Goal: Find specific page/section: Find specific page/section

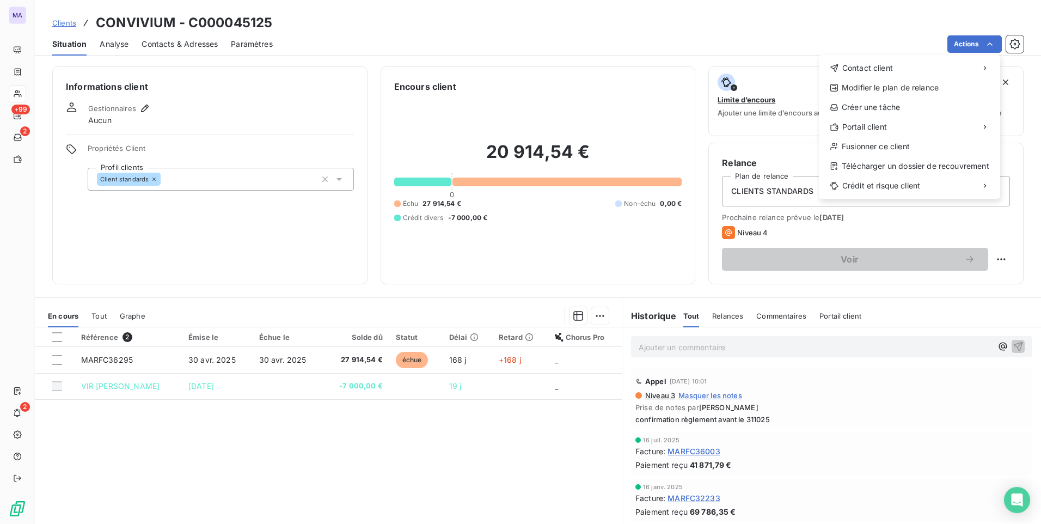
click at [69, 25] on html "MA +99 2 2 Clients CONVIVIUM - C000045125 Situation Analyse Contacts & Adresses…" at bounding box center [520, 262] width 1041 height 524
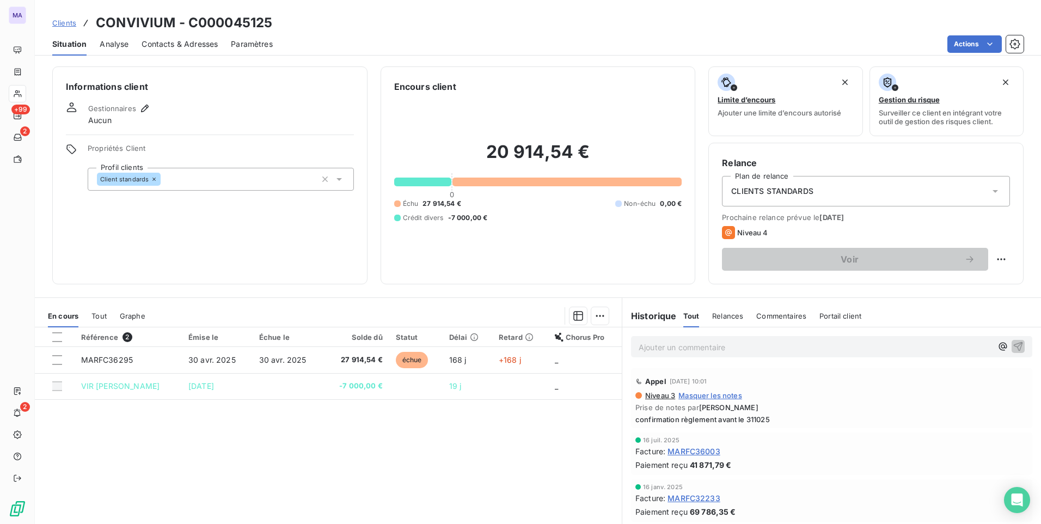
click at [65, 22] on span "Clients" at bounding box center [64, 23] width 24 height 9
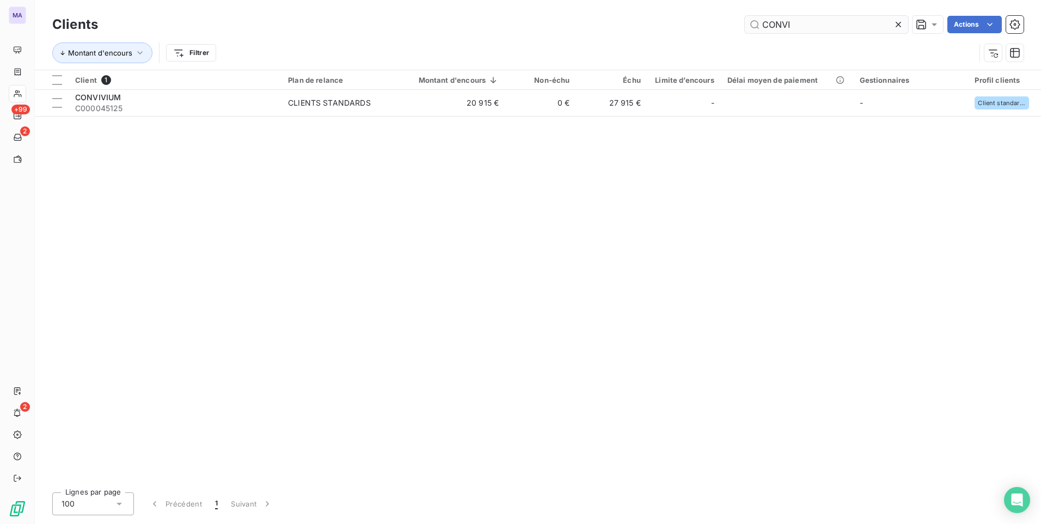
click at [896, 27] on icon at bounding box center [898, 24] width 11 height 11
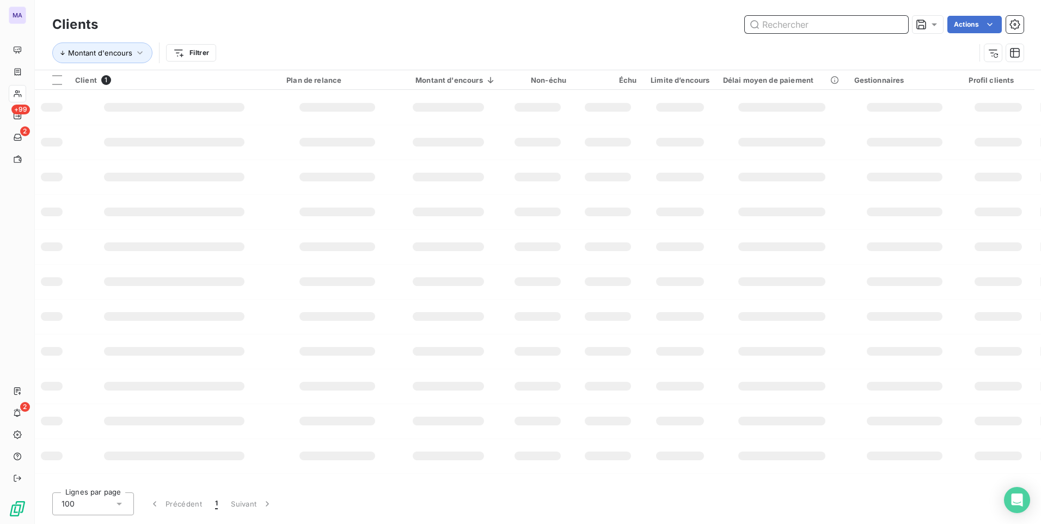
click at [846, 18] on input "text" at bounding box center [826, 24] width 163 height 17
paste input "C000043685"
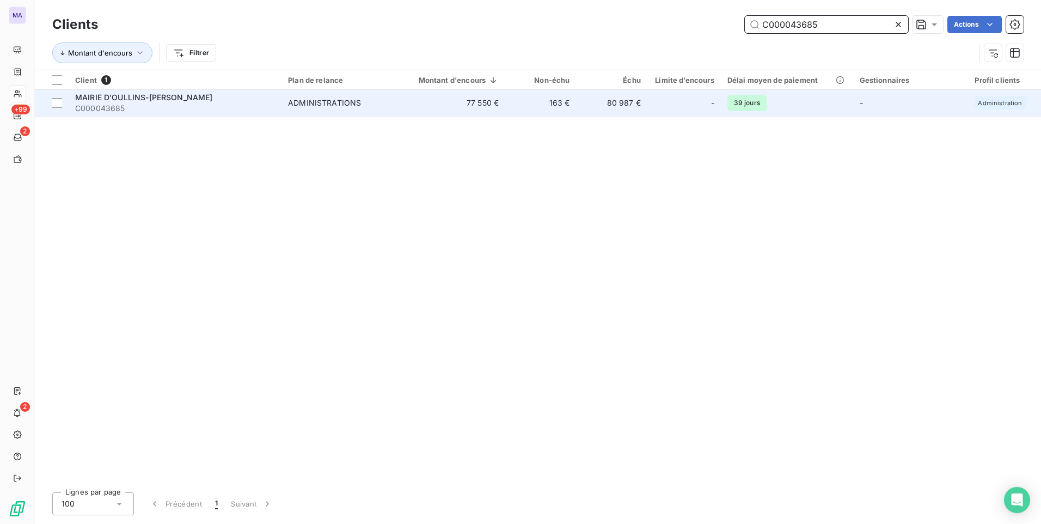
type input "C000043685"
click at [151, 107] on span "C000043685" at bounding box center [175, 108] width 200 height 11
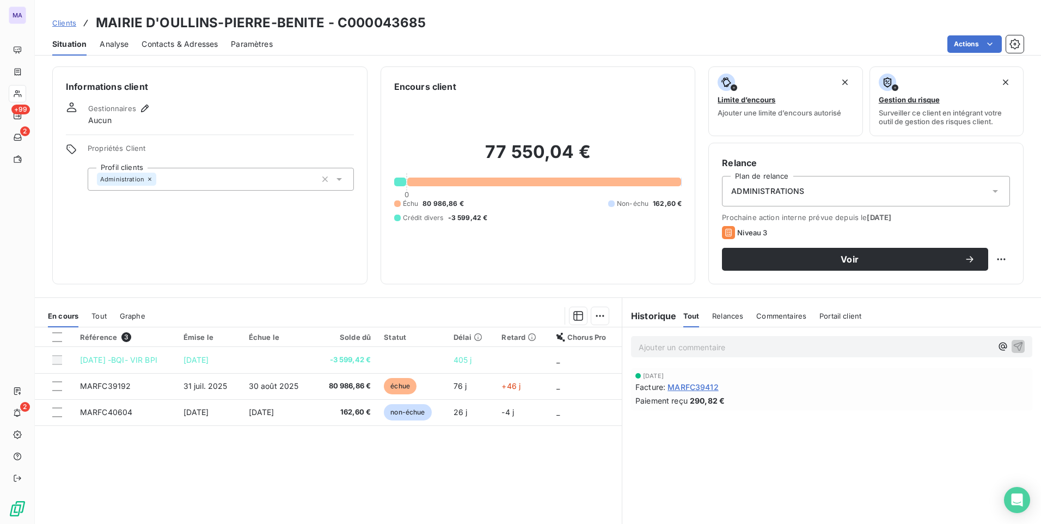
scroll to position [46, 0]
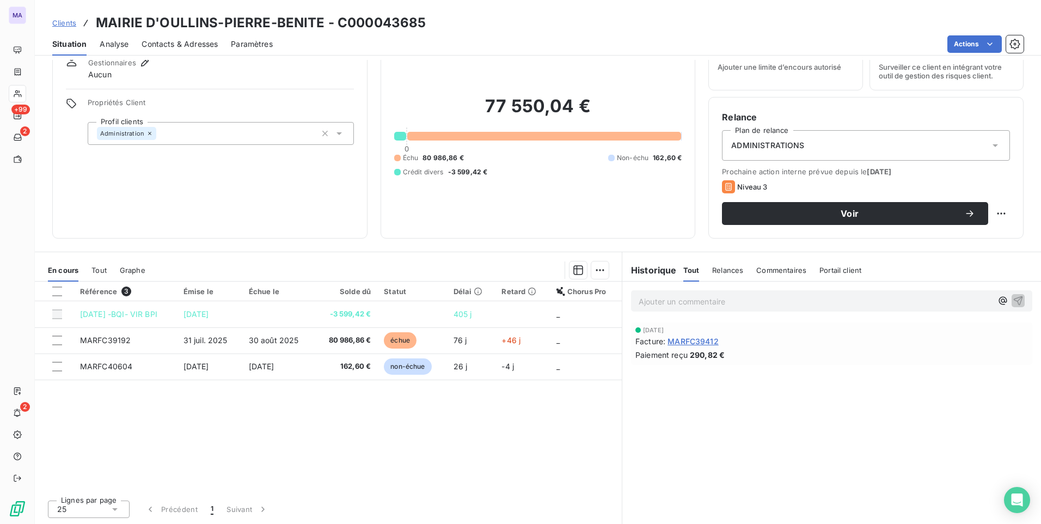
click at [164, 41] on span "Contacts & Adresses" at bounding box center [180, 44] width 76 height 11
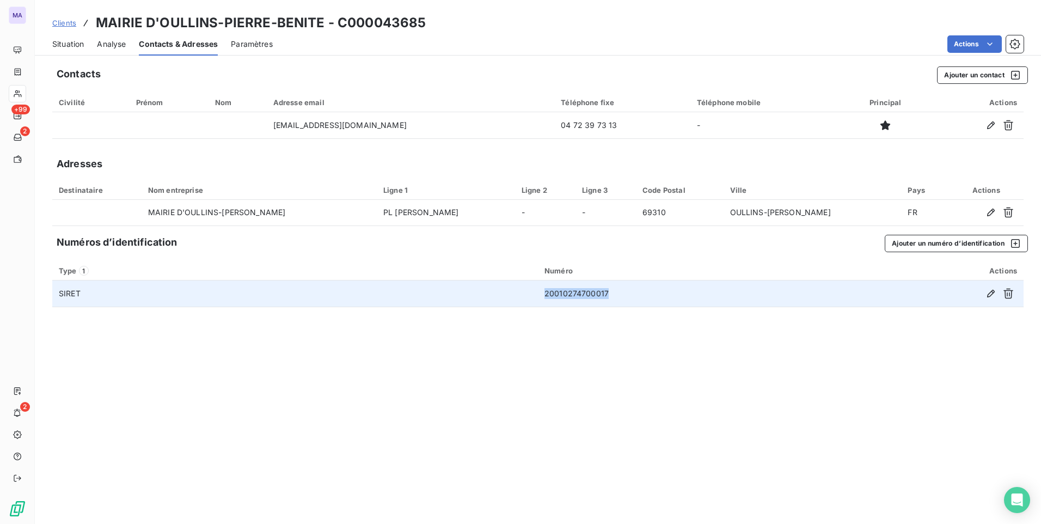
drag, startPoint x: 629, startPoint y: 291, endPoint x: 539, endPoint y: 304, distance: 91.3
click at [539, 304] on td "20010274700017" at bounding box center [688, 293] width 300 height 26
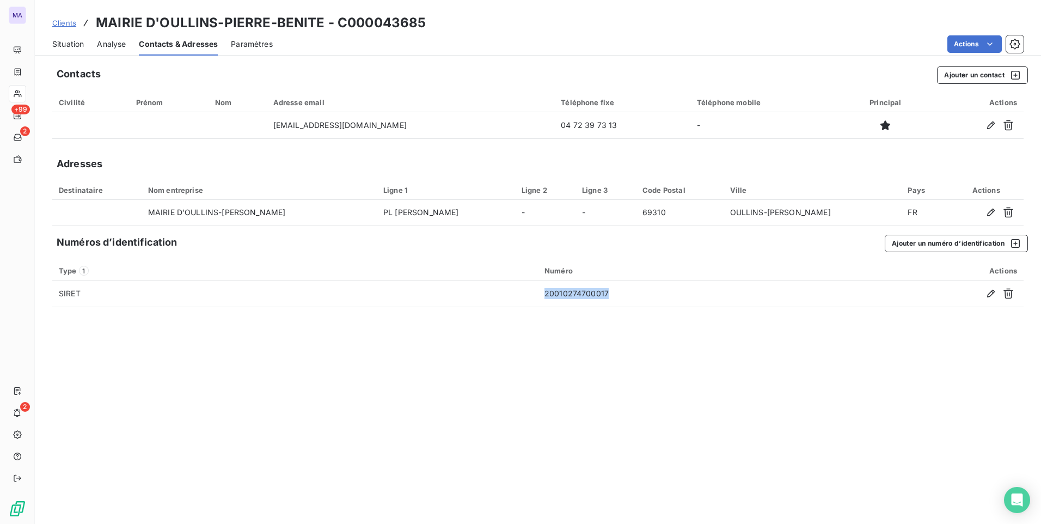
copy td "20010274700017"
click at [61, 23] on span "Clients" at bounding box center [64, 23] width 24 height 9
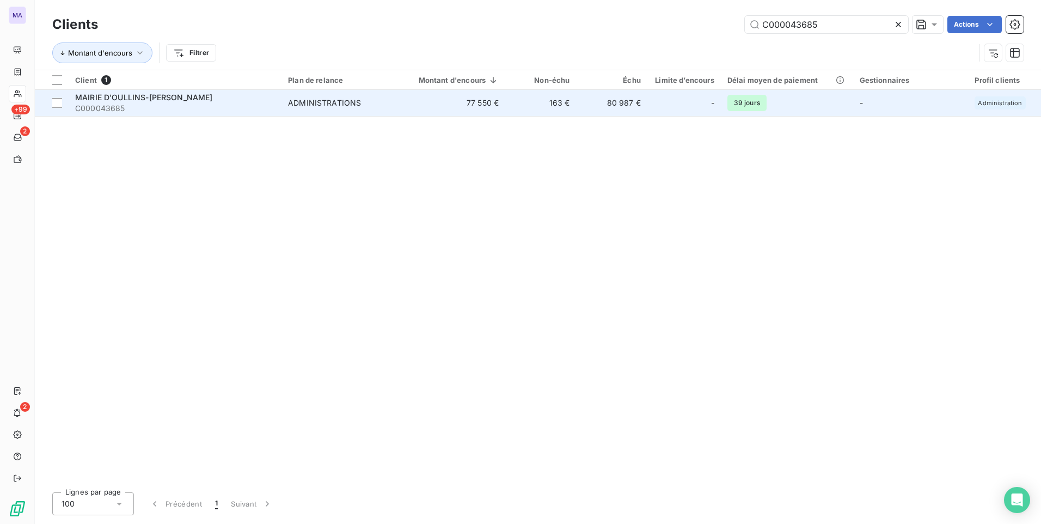
click at [199, 101] on span "MAIRIE D'OULLINS-[PERSON_NAME]" at bounding box center [144, 97] width 138 height 9
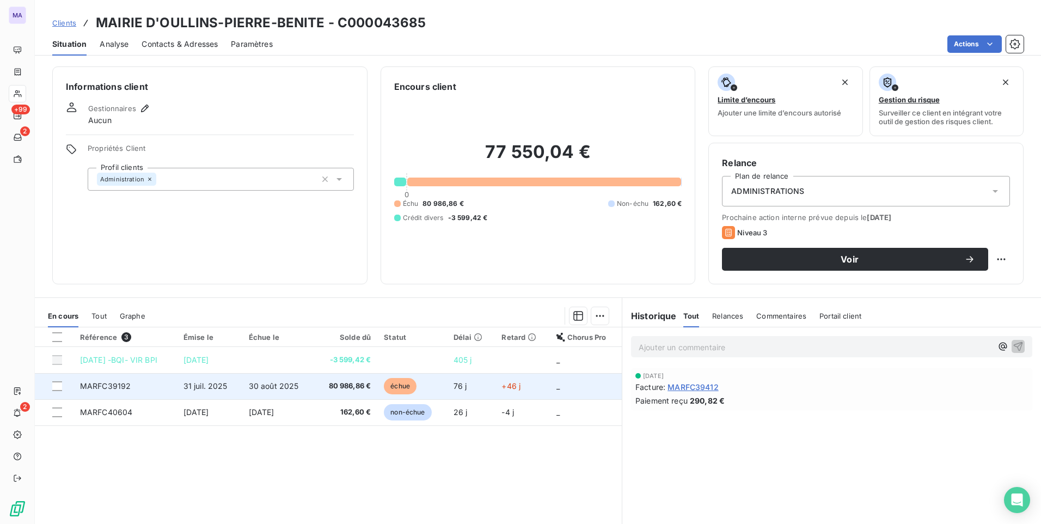
click at [117, 389] on span "MARFC39192" at bounding box center [105, 385] width 51 height 9
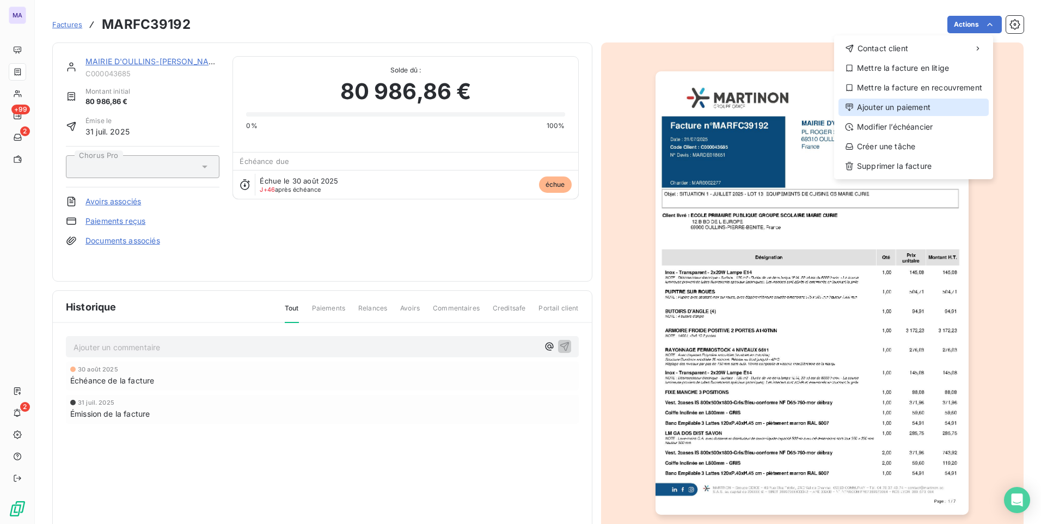
click at [901, 105] on div "Ajouter un paiement" at bounding box center [914, 107] width 150 height 17
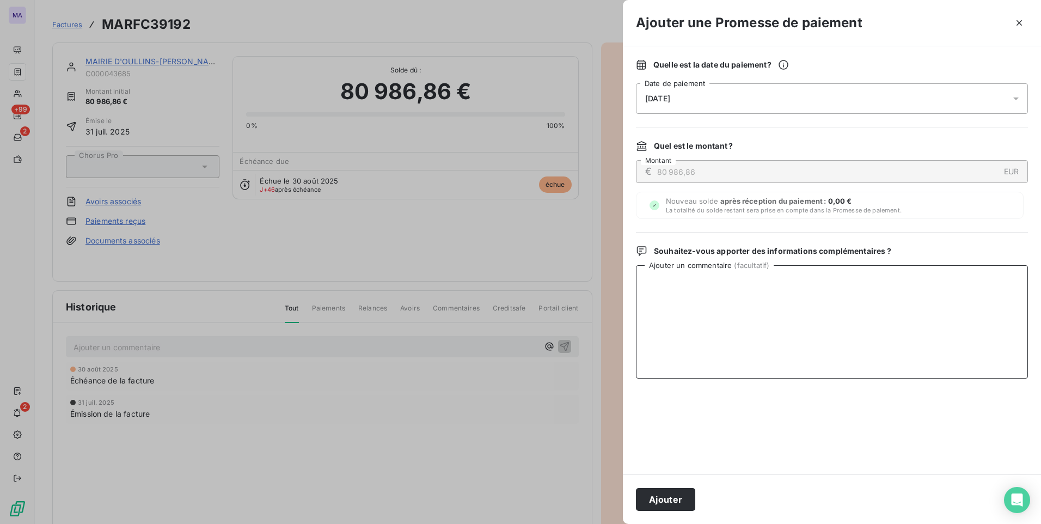
click at [729, 340] on textarea "Ajouter un commentaire ( facultatif )" at bounding box center [832, 321] width 392 height 113
type textarea "mise en paiement le 131025"
click at [663, 502] on button "Ajouter" at bounding box center [665, 499] width 59 height 23
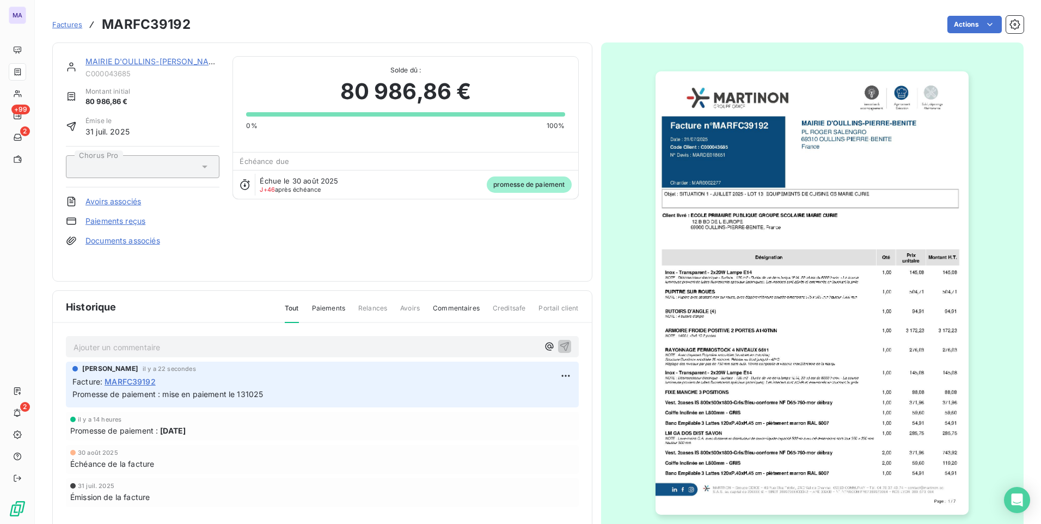
click at [177, 63] on link "MAIRIE D'OULLINS-[PERSON_NAME]" at bounding box center [154, 61] width 138 height 9
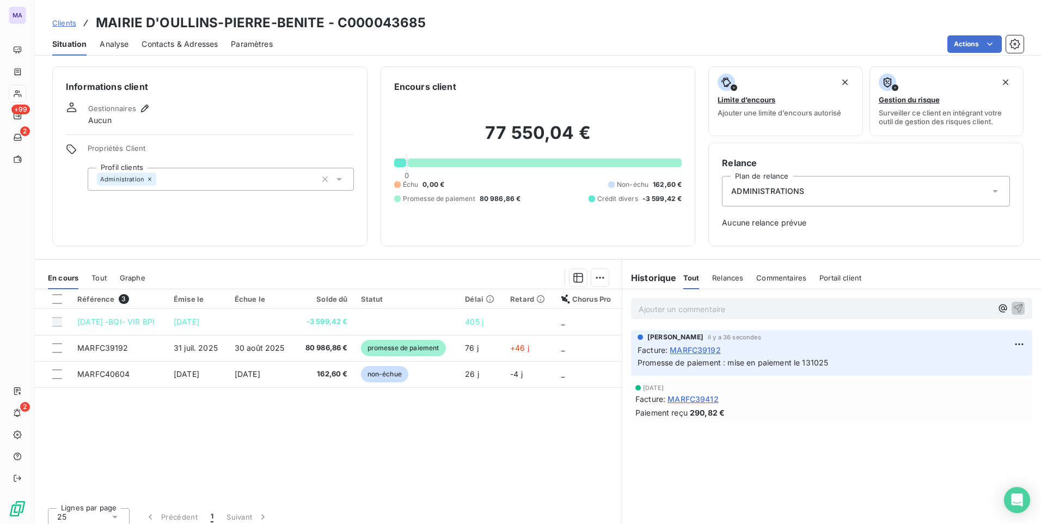
click at [58, 25] on span "Clients" at bounding box center [64, 23] width 24 height 9
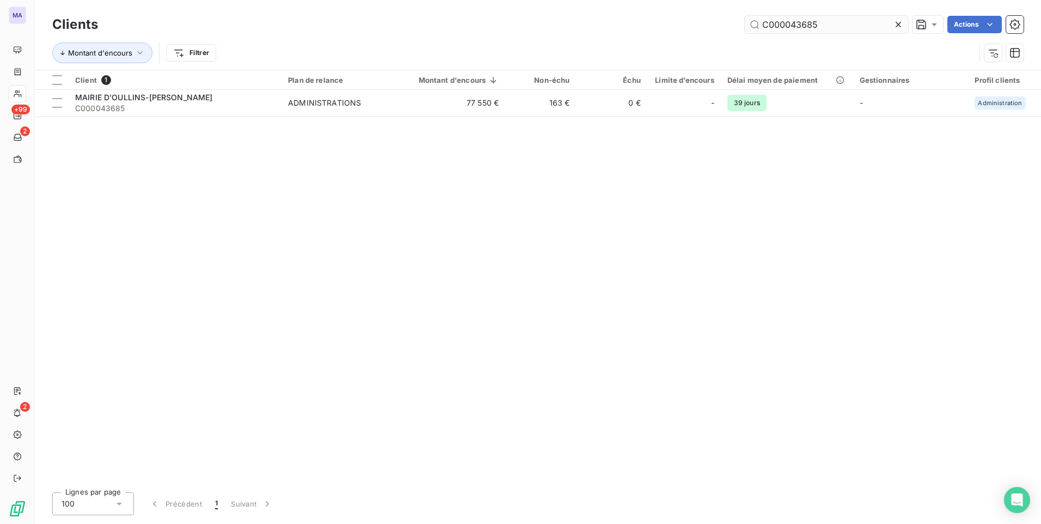
click at [900, 26] on icon at bounding box center [898, 24] width 11 height 11
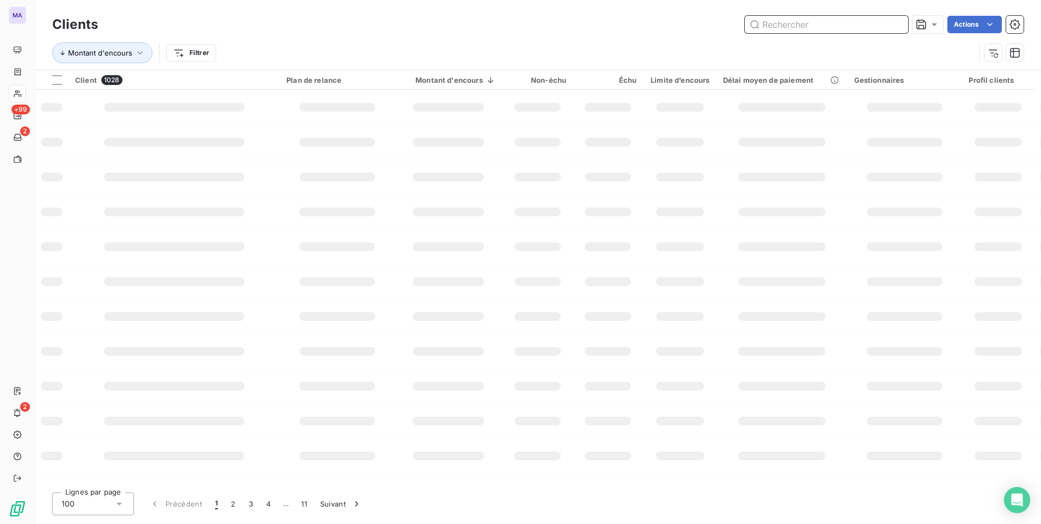
click at [869, 22] on input "text" at bounding box center [826, 24] width 163 height 17
paste input "C000021380"
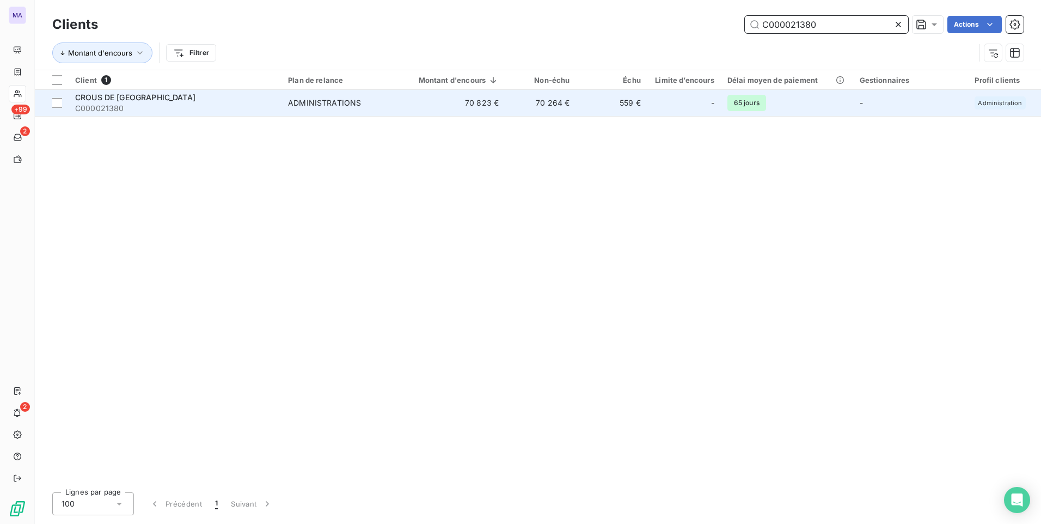
type input "C000021380"
click at [270, 108] on span "C000021380" at bounding box center [175, 108] width 200 height 11
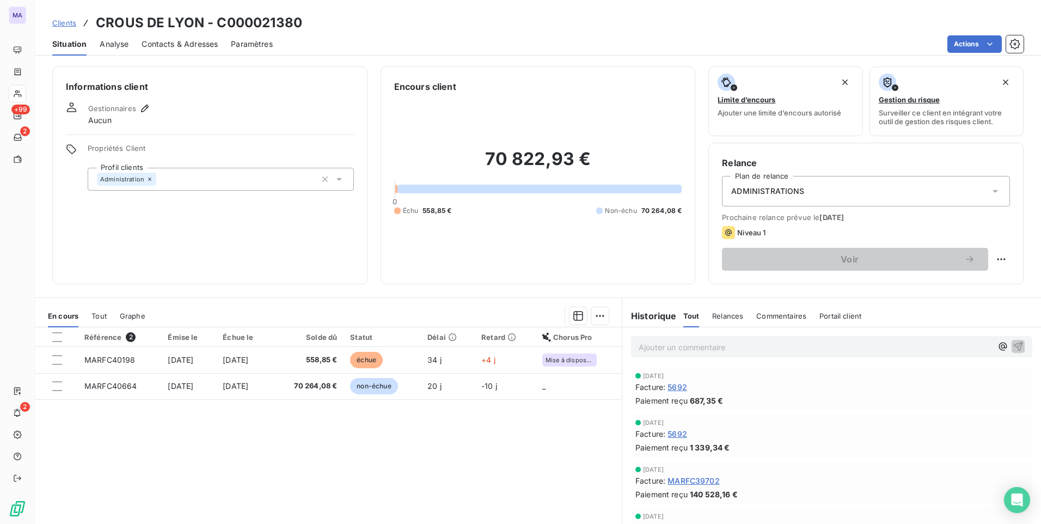
click at [174, 42] on span "Contacts & Adresses" at bounding box center [180, 44] width 76 height 11
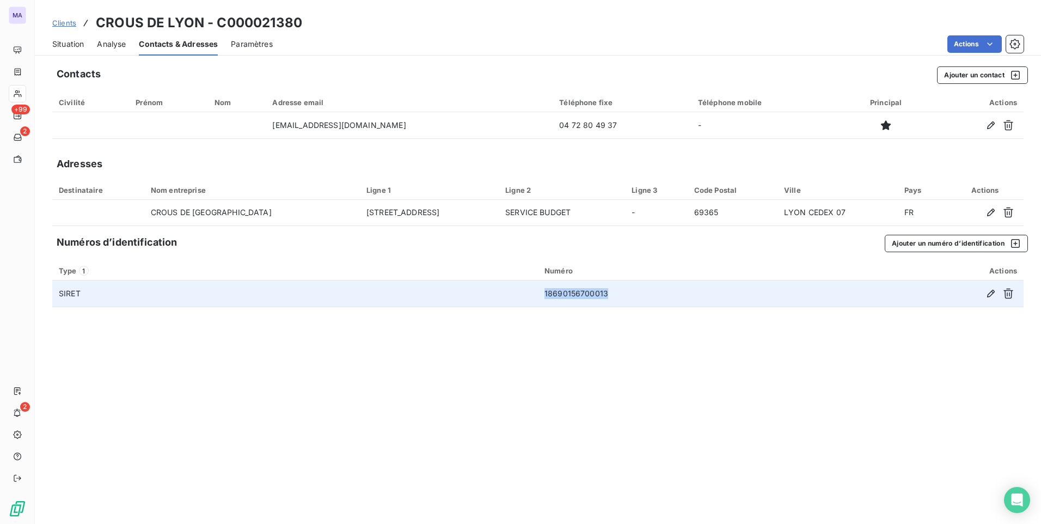
drag, startPoint x: 598, startPoint y: 296, endPoint x: 542, endPoint y: 298, distance: 56.1
click at [542, 298] on td "18690156700013" at bounding box center [687, 293] width 299 height 26
copy td "18690156700013"
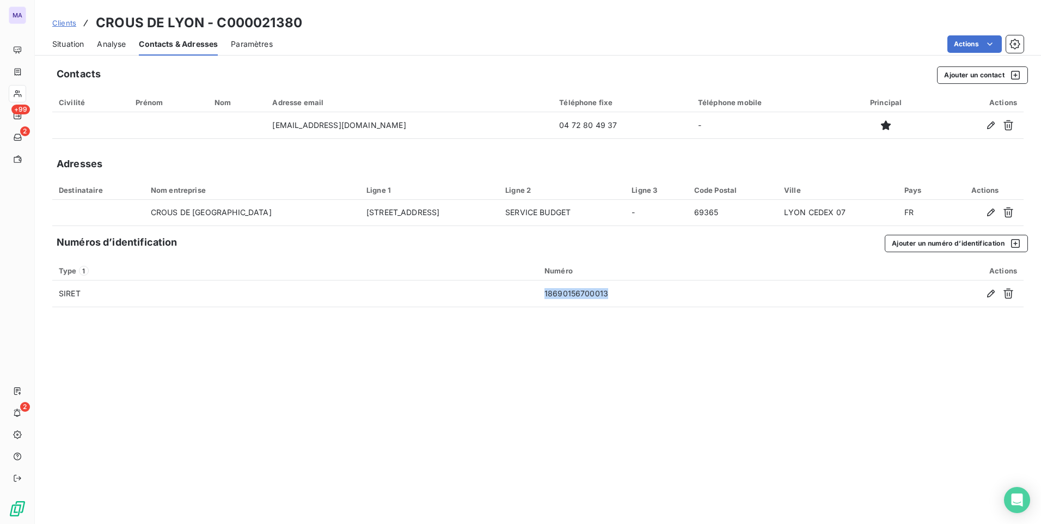
click at [82, 44] on span "Situation" at bounding box center [68, 44] width 32 height 11
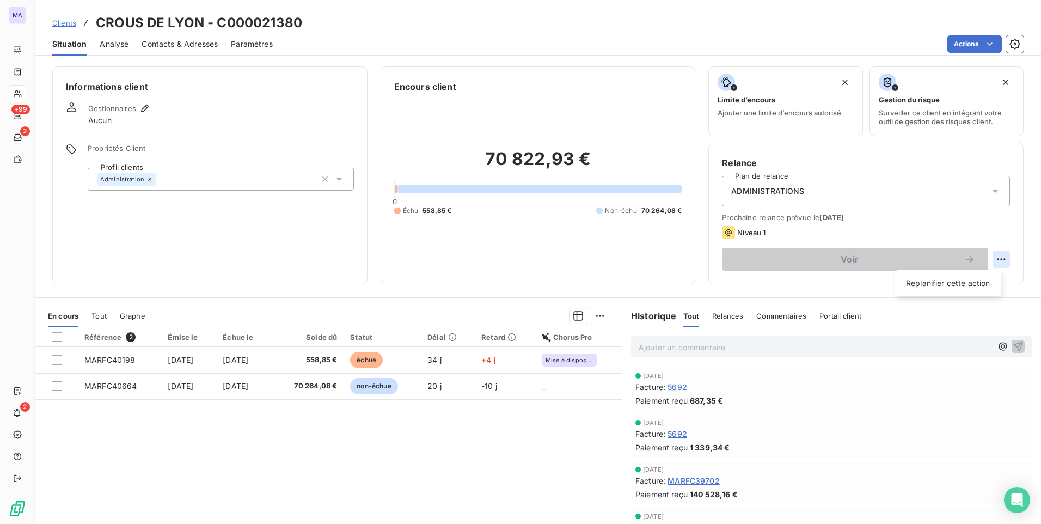
click at [991, 258] on html "MA +99 2 2 Clients CROUS DE LYON - C000021380 Situation Analyse Contacts & Adre…" at bounding box center [520, 262] width 1041 height 524
click at [933, 280] on div "Replanifier cette action" at bounding box center [948, 282] width 97 height 17
select select "9"
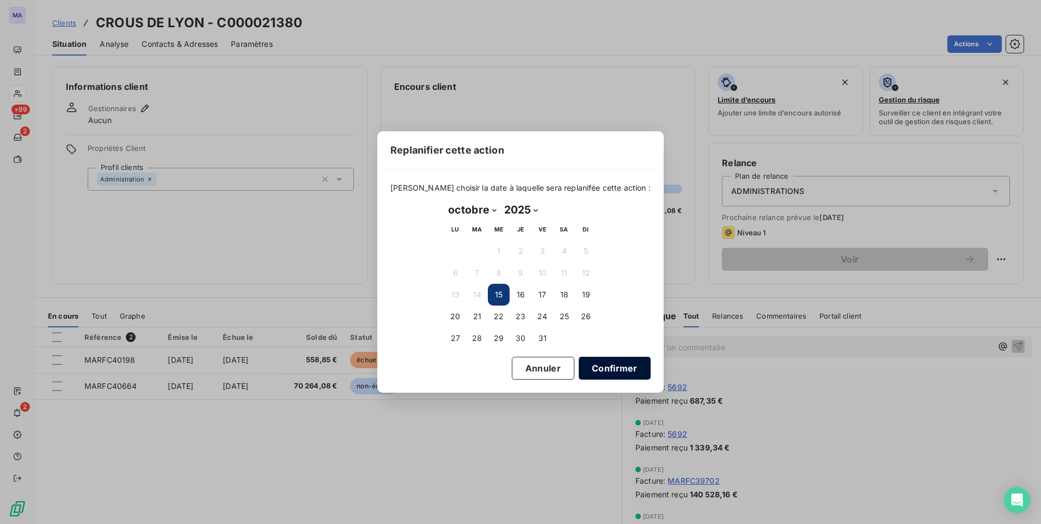
click at [594, 360] on button "Confirmer" at bounding box center [615, 368] width 72 height 23
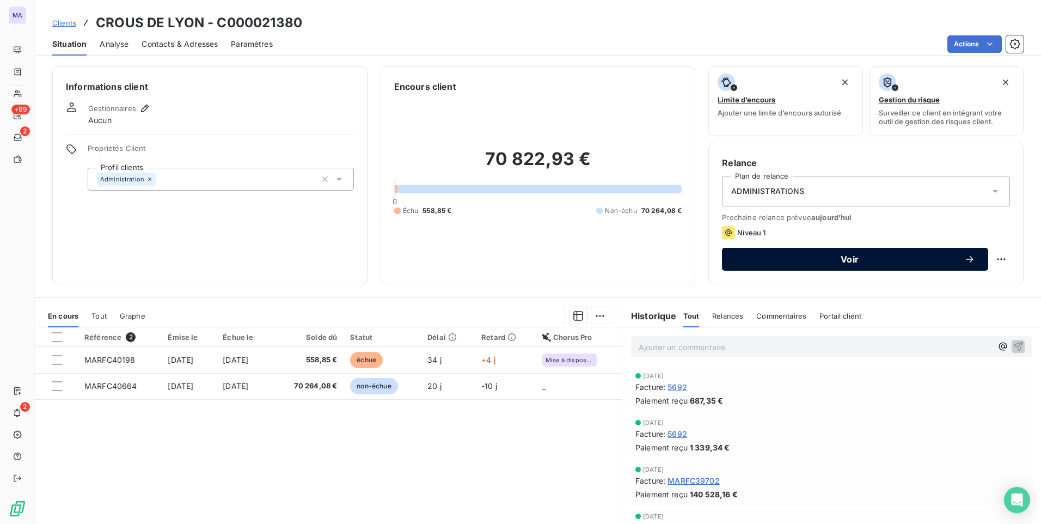
click at [834, 257] on span "Voir" at bounding box center [849, 259] width 229 height 9
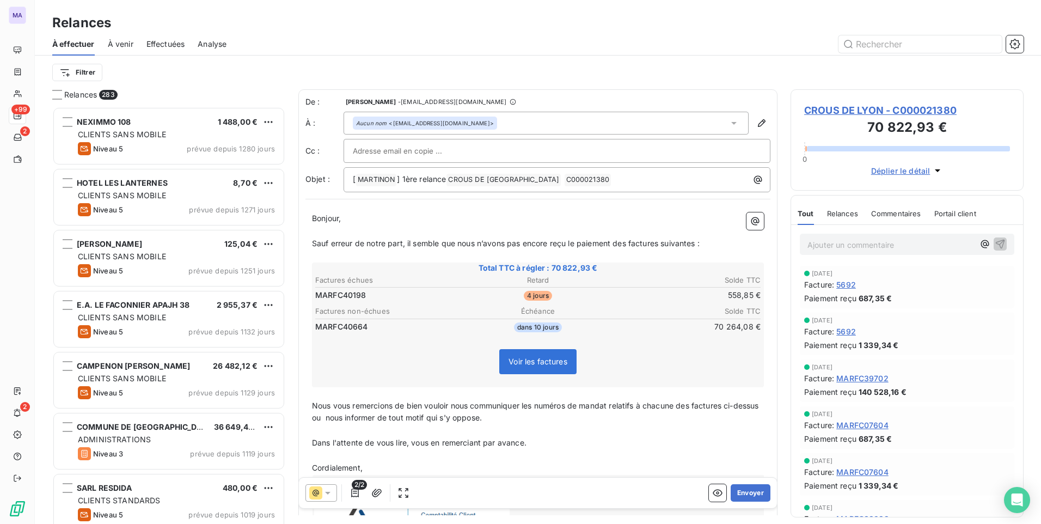
click at [628, 242] on span "Sauf erreur de notre part, il semble que nous n’avons pas encore reçu le paieme…" at bounding box center [506, 243] width 388 height 9
click at [665, 241] on span "Sauf erreur de notre part, il semble que nous n’avons pas encore reçu le paieme…" at bounding box center [508, 243] width 392 height 9
click at [699, 243] on span "Sauf erreur de notre part, il semble que nous n’avons pas encore reçu le paieme…" at bounding box center [506, 243] width 388 height 9
click at [351, 419] on span "Nous vous remercions de bien vouloir nous communiquer les numéros de mandat rel…" at bounding box center [536, 412] width 449 height 22
click at [570, 427] on p "﻿" at bounding box center [538, 430] width 452 height 13
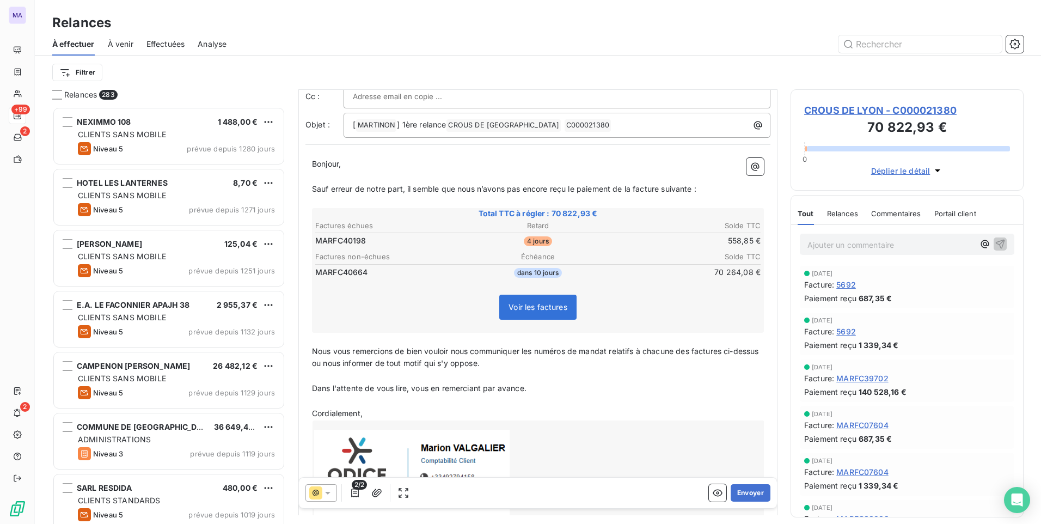
scroll to position [115, 0]
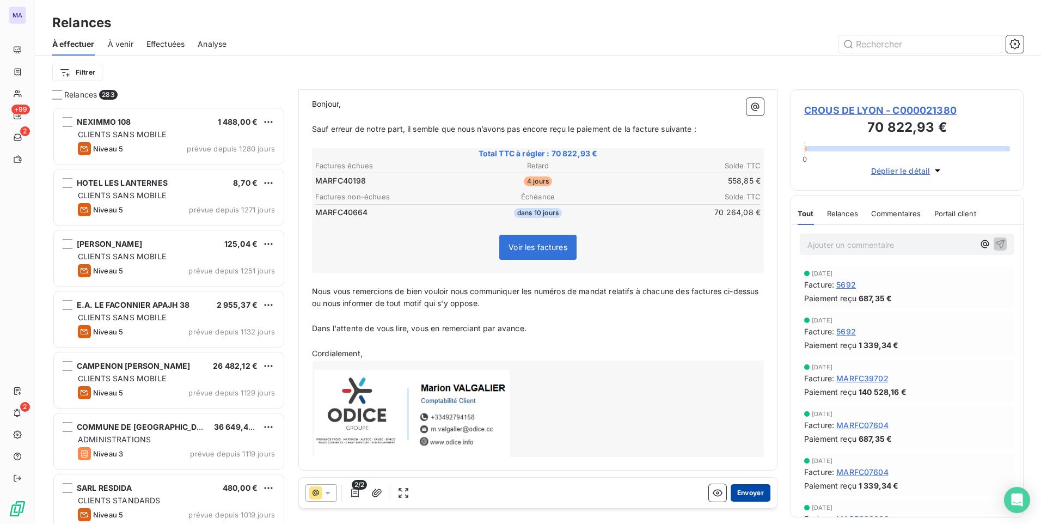
click at [746, 496] on button "Envoyer" at bounding box center [751, 492] width 40 height 17
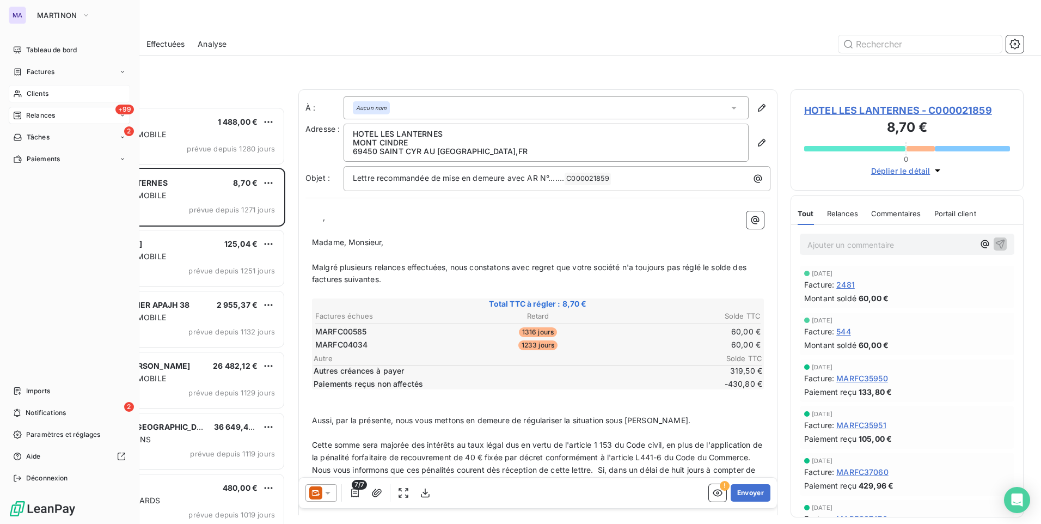
click at [33, 95] on span "Clients" at bounding box center [38, 94] width 22 height 10
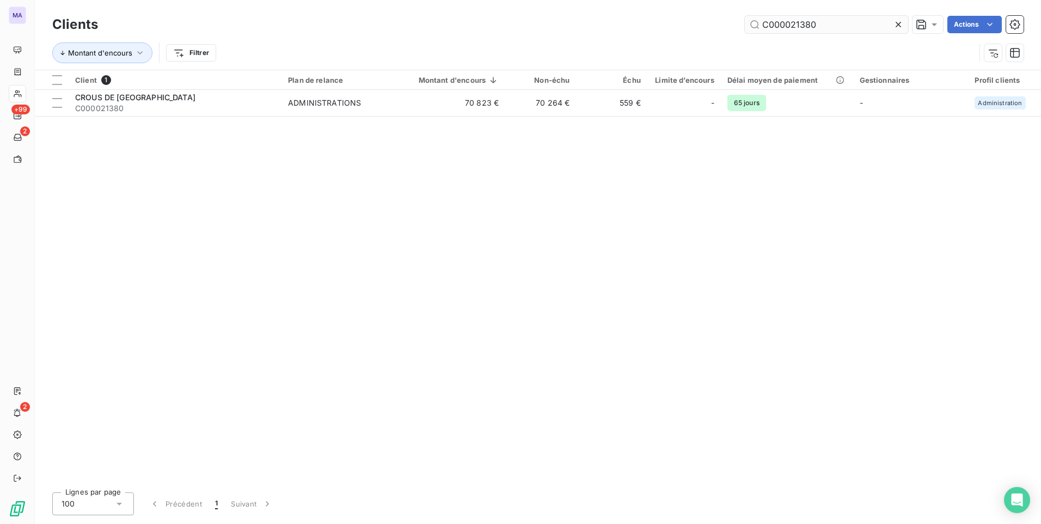
click at [897, 26] on icon at bounding box center [898, 24] width 11 height 11
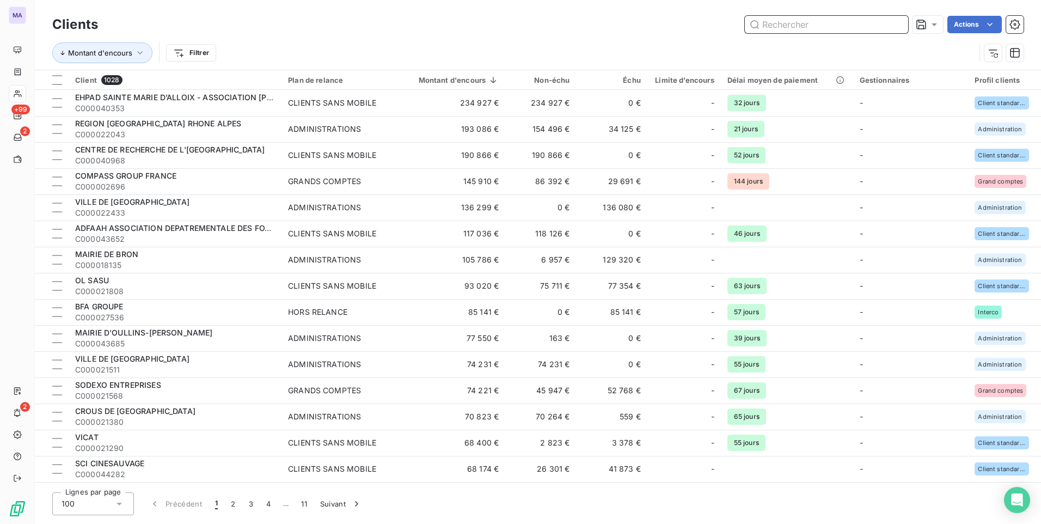
click at [823, 29] on input "text" at bounding box center [826, 24] width 163 height 17
paste input "C000038707"
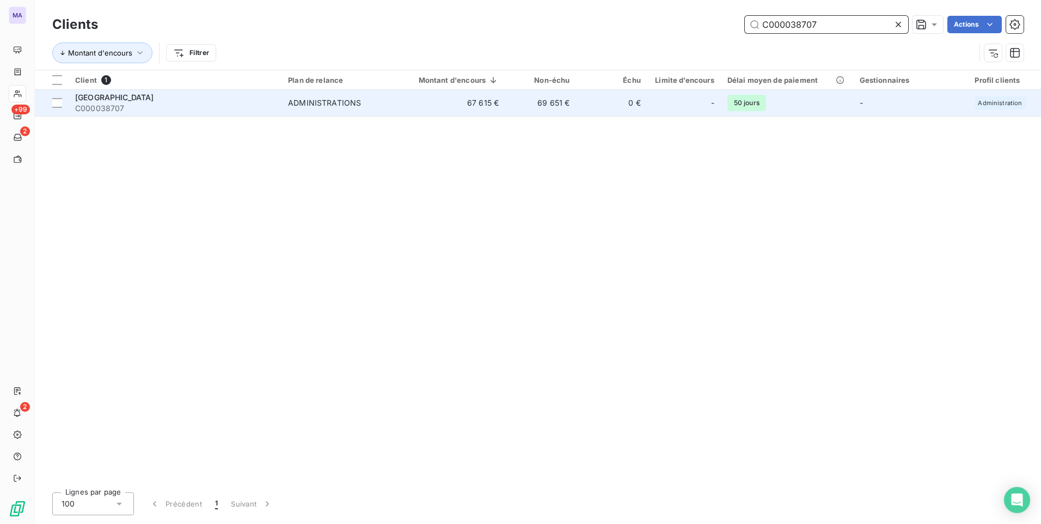
type input "C000038707"
click at [239, 106] on span "C000038707" at bounding box center [175, 108] width 200 height 11
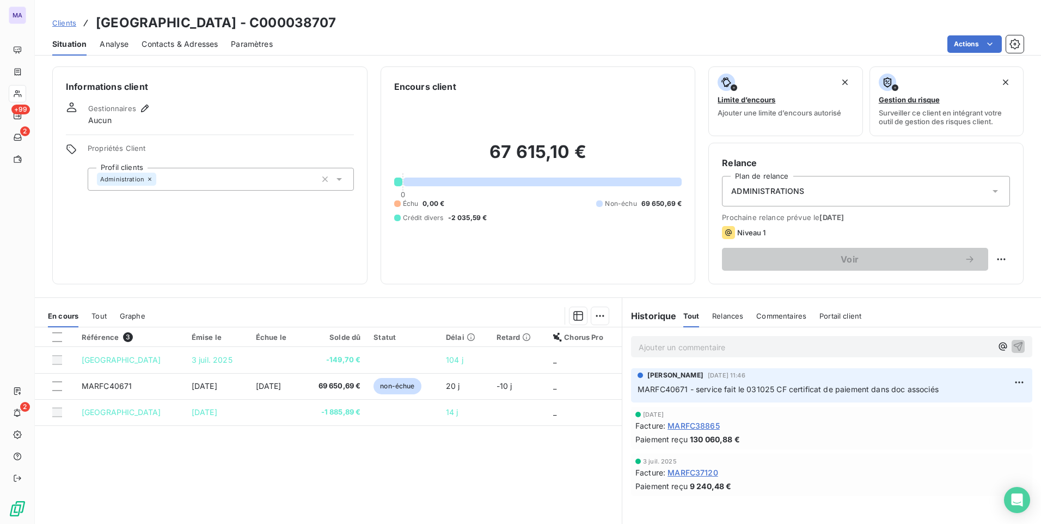
click at [379, 479] on div "Référence 3 Émise le Échue le Solde dû Statut Délai Retard Chorus Pro MAIRIE DE…" at bounding box center [328, 432] width 587 height 210
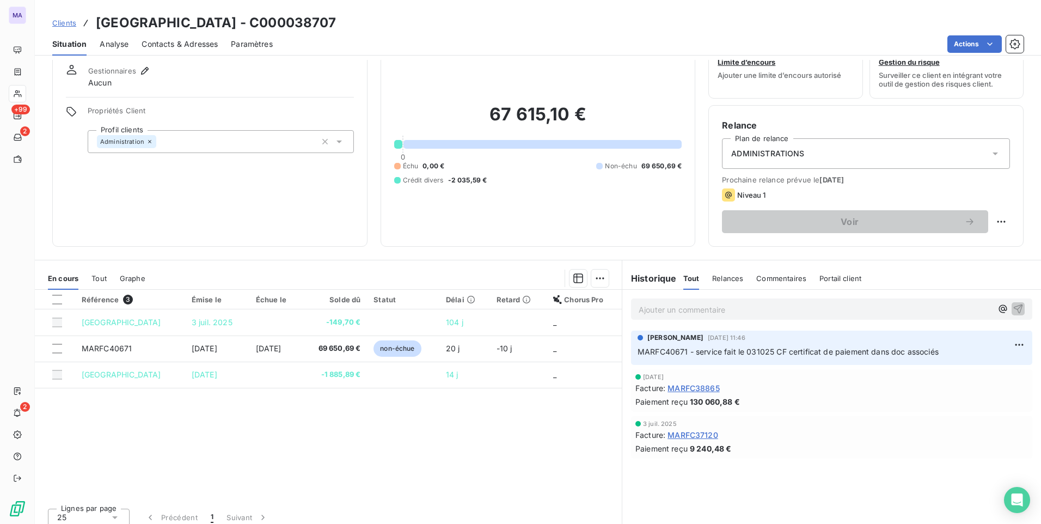
scroll to position [46, 0]
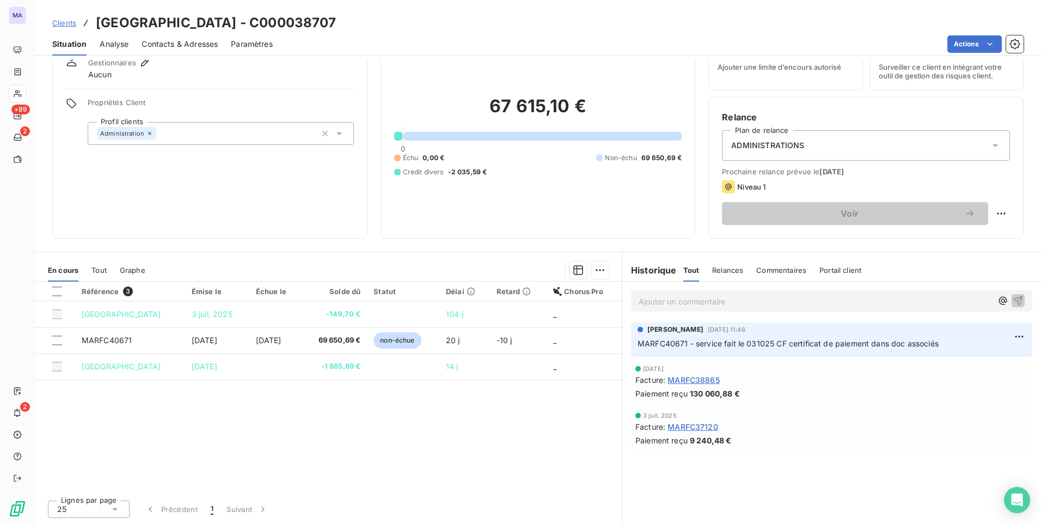
click at [533, 453] on div "Référence 3 Émise le Échue le Solde dû Statut Délai Retard Chorus Pro MAIRIE DE…" at bounding box center [328, 387] width 587 height 210
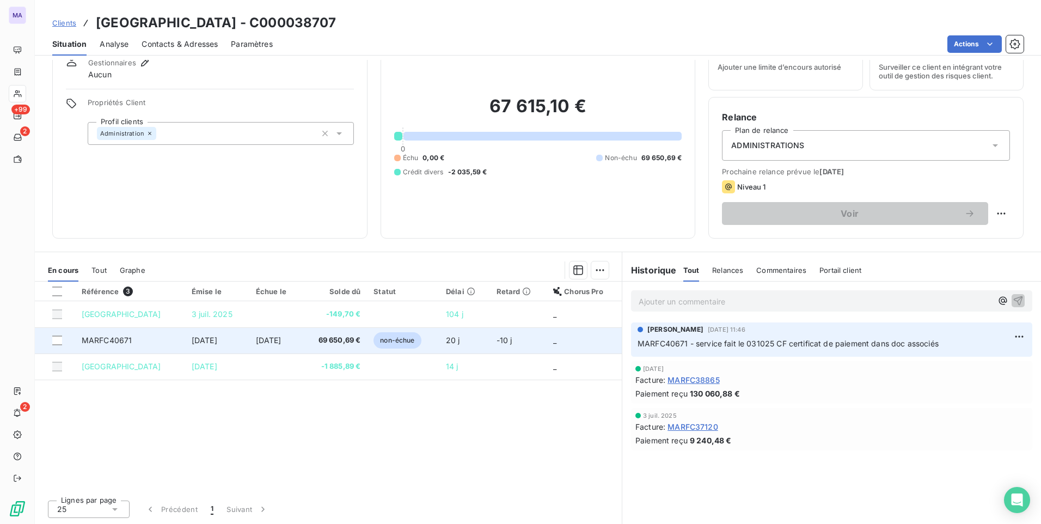
click at [99, 340] on span "MARFC40671" at bounding box center [107, 339] width 51 height 9
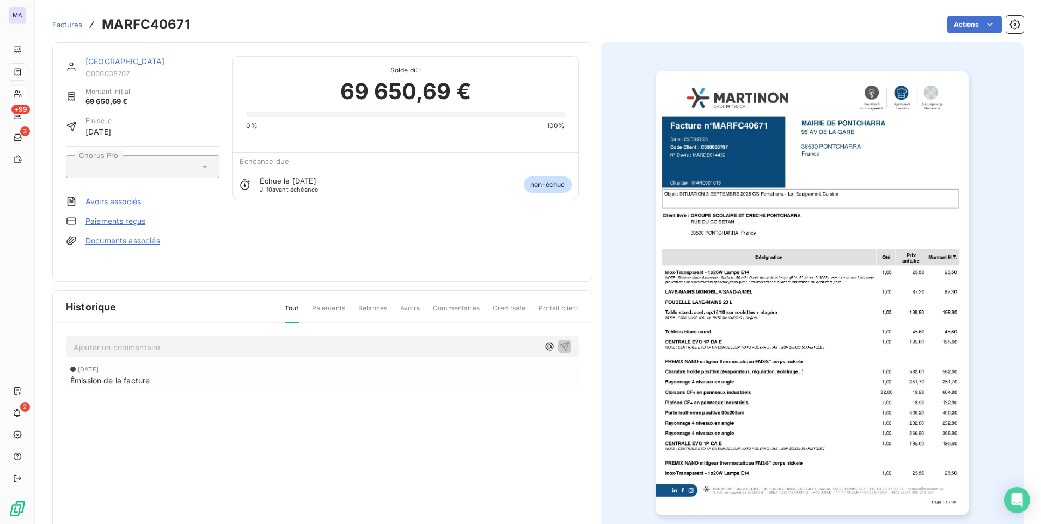
click at [144, 240] on link "Documents associés" at bounding box center [122, 240] width 75 height 11
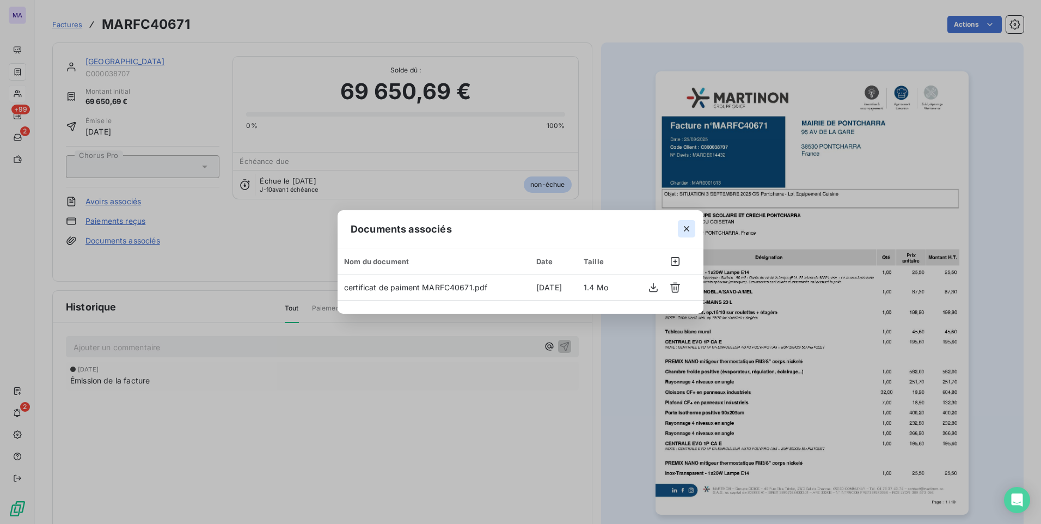
drag, startPoint x: 686, startPoint y: 228, endPoint x: 509, endPoint y: 289, distance: 187.2
click at [686, 229] on icon "button" at bounding box center [686, 228] width 5 height 5
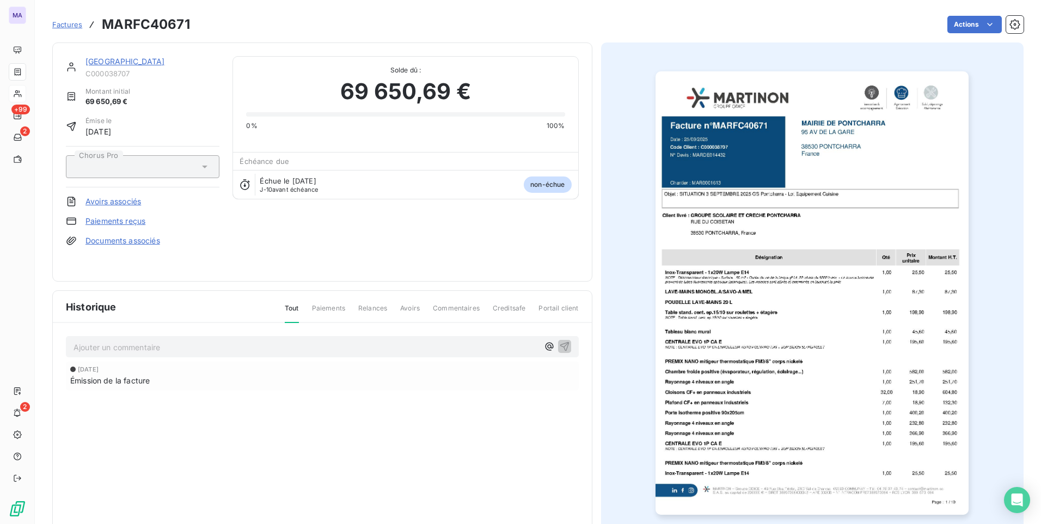
click at [236, 435] on div "Historique Tout Paiements Relances Avoirs Commentaires Creditsafe Portail clien…" at bounding box center [322, 417] width 539 height 252
click at [149, 352] on p "Ajouter un commentaire ﻿" at bounding box center [306, 347] width 465 height 14
click at [286, 345] on p "Ajouter un commentaire ﻿" at bounding box center [306, 347] width 465 height 14
click at [98, 58] on link "[GEOGRAPHIC_DATA]" at bounding box center [125, 61] width 80 height 9
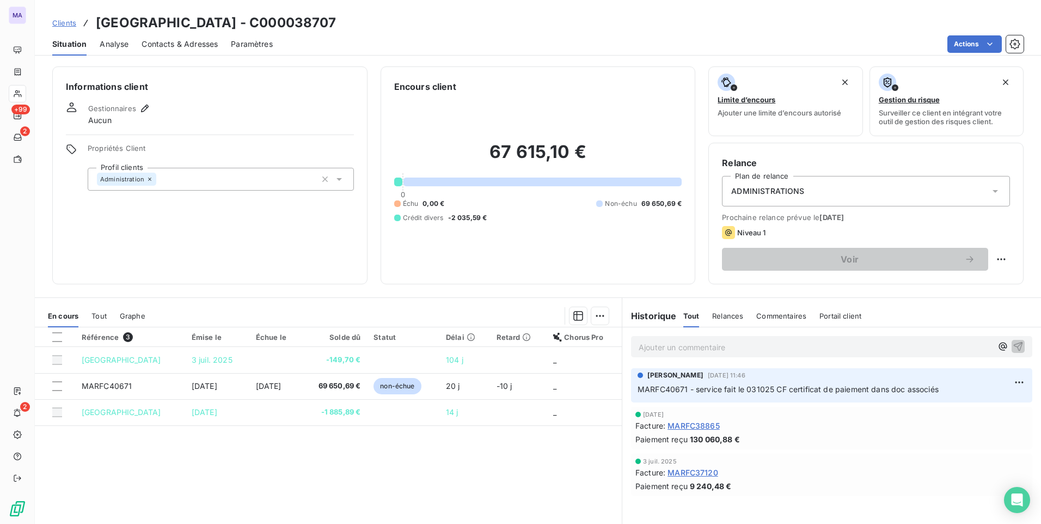
click at [178, 48] on span "Contacts & Adresses" at bounding box center [180, 44] width 76 height 11
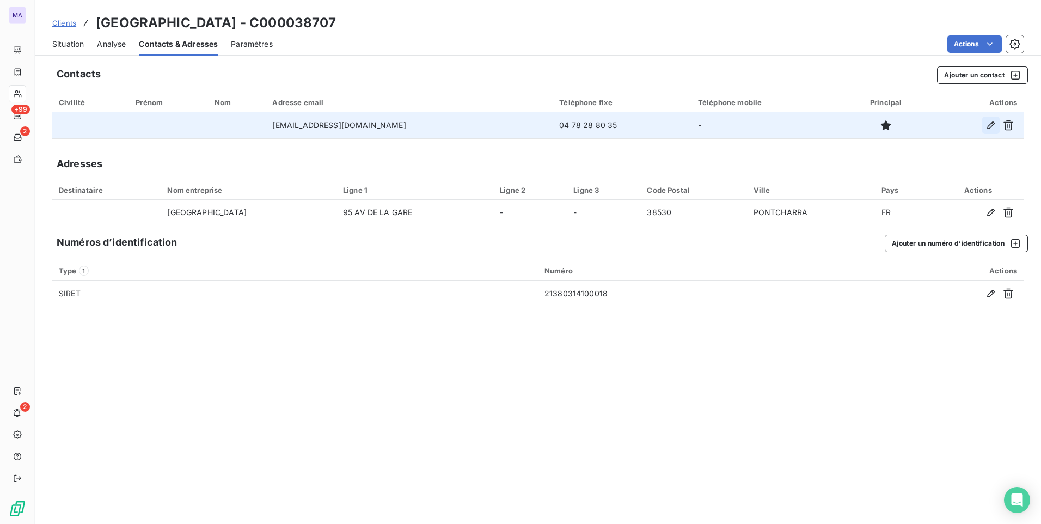
click at [994, 123] on icon "button" at bounding box center [991, 125] width 11 height 11
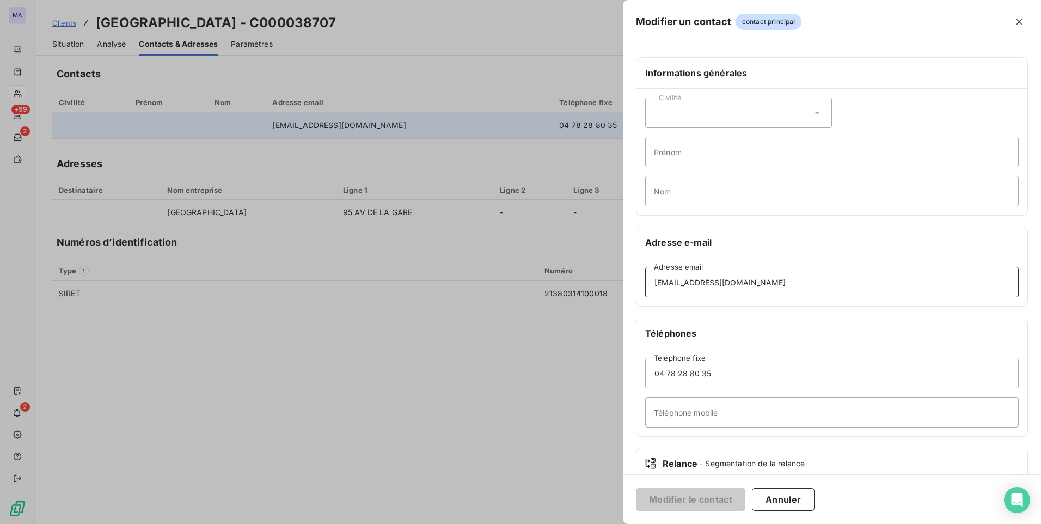
drag, startPoint x: 682, startPoint y: 283, endPoint x: 650, endPoint y: 290, distance: 32.8
click at [651, 290] on input "[EMAIL_ADDRESS][DOMAIN_NAME]" at bounding box center [832, 282] width 374 height 30
type input "[EMAIL_ADDRESS][DOMAIN_NAME]"
click at [713, 500] on button "Modifier le contact" at bounding box center [690, 499] width 109 height 23
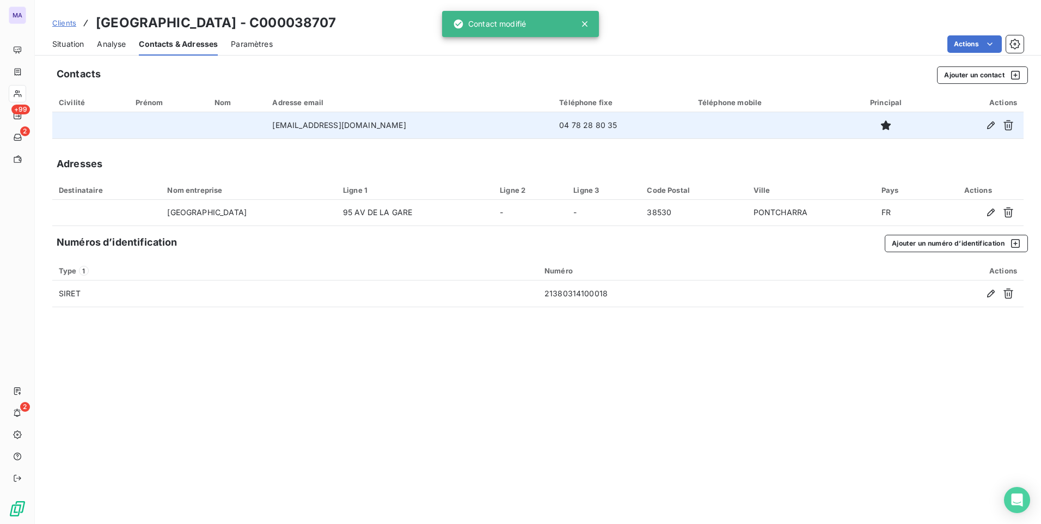
click at [690, 429] on div "Contacts Ajouter un contact Civilité Prénom Nom Adresse email Téléphone fixe Té…" at bounding box center [538, 292] width 1006 height 464
click at [77, 45] on span "Situation" at bounding box center [68, 44] width 32 height 11
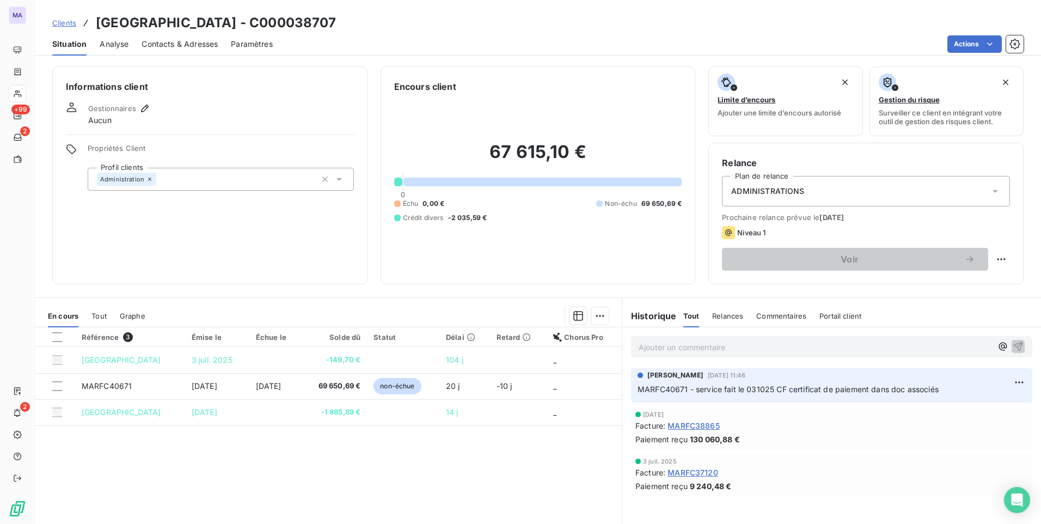
click at [492, 493] on div "Référence 3 Émise le Échue le Solde dû Statut Délai Retard Chorus Pro MAIRIE DE…" at bounding box center [328, 432] width 587 height 210
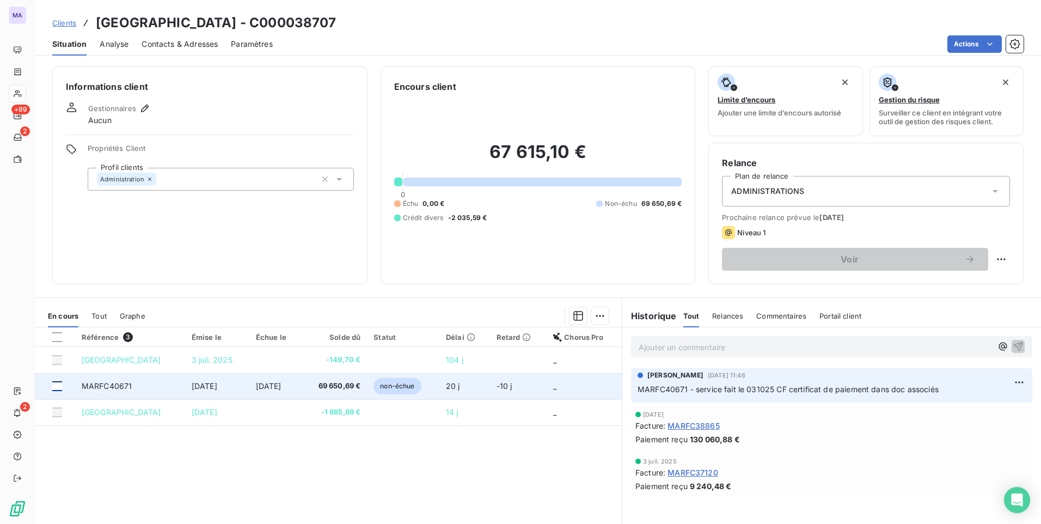
click at [60, 384] on div at bounding box center [57, 386] width 10 height 10
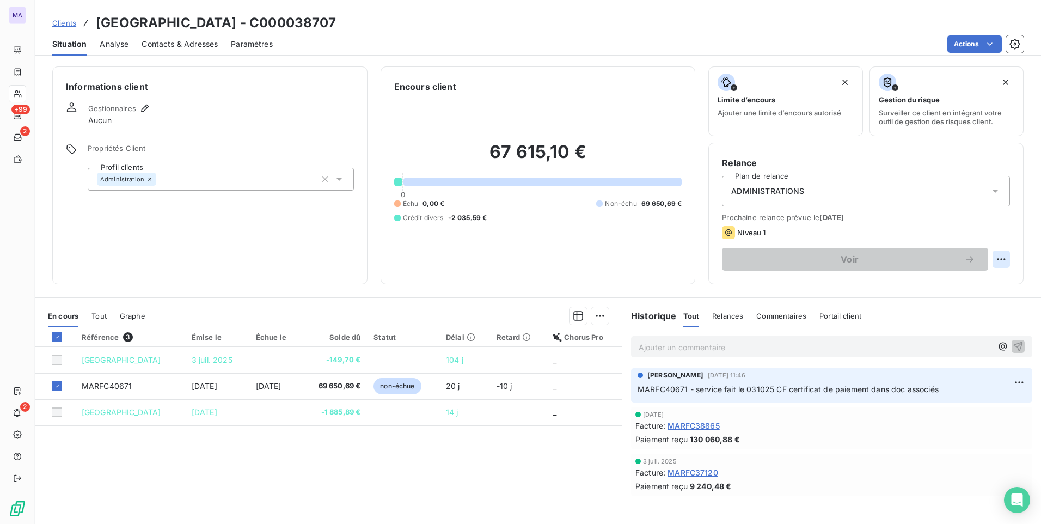
click at [990, 259] on html "MA +99 2 2 Clients MAIRIE DE PONTCHARRA - C000038707 Situation Analyse Contacts…" at bounding box center [520, 262] width 1041 height 524
click at [975, 278] on div "Replanifier cette action" at bounding box center [948, 282] width 97 height 17
select select "9"
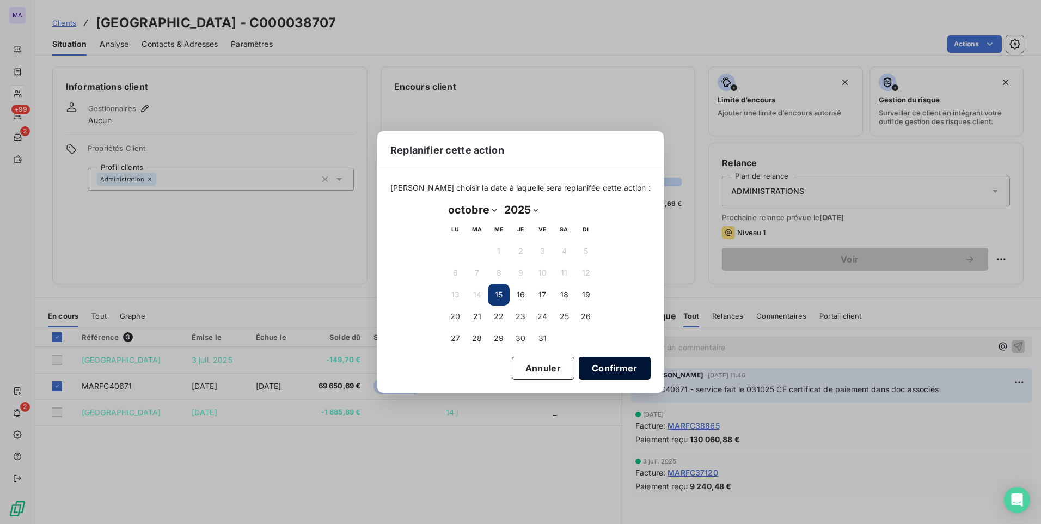
click at [602, 371] on button "Confirmer" at bounding box center [615, 368] width 72 height 23
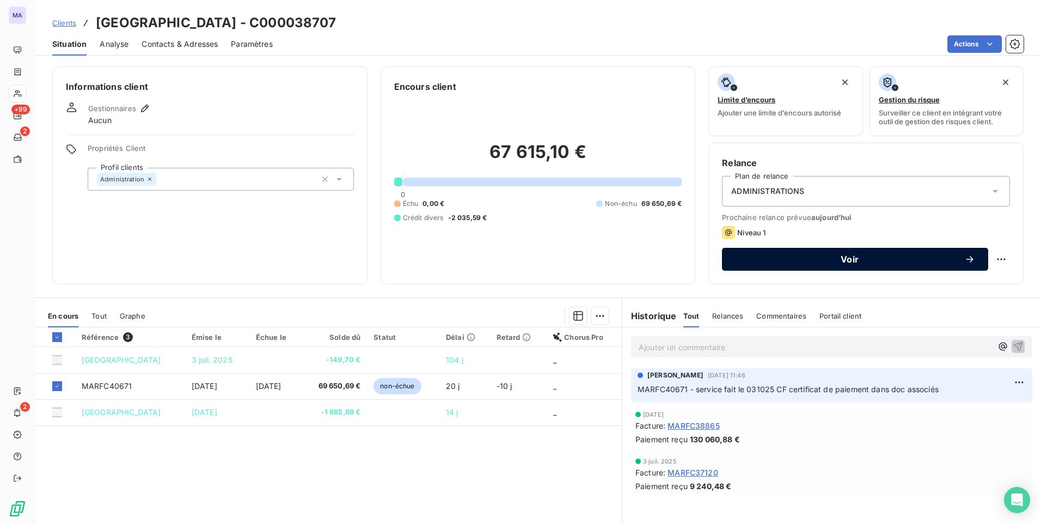
click at [964, 259] on icon "button" at bounding box center [969, 259] width 11 height 11
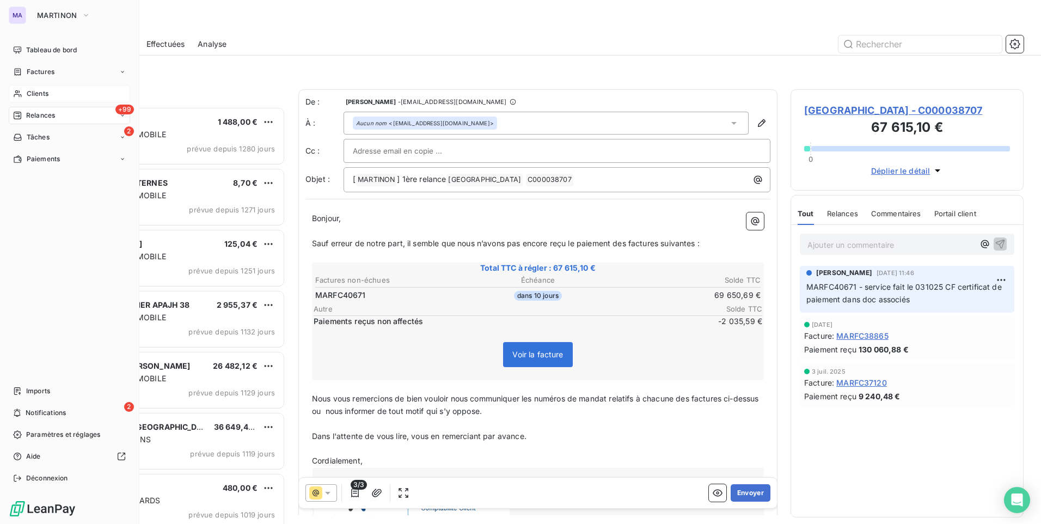
click at [24, 95] on div "Clients" at bounding box center [69, 93] width 121 height 17
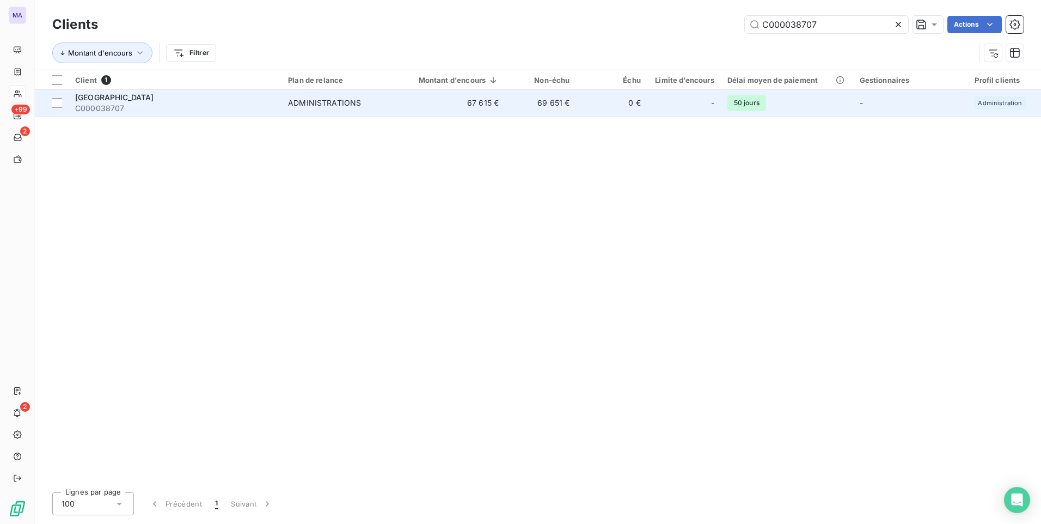
click at [301, 100] on div "ADMINISTRATIONS" at bounding box center [324, 102] width 73 height 11
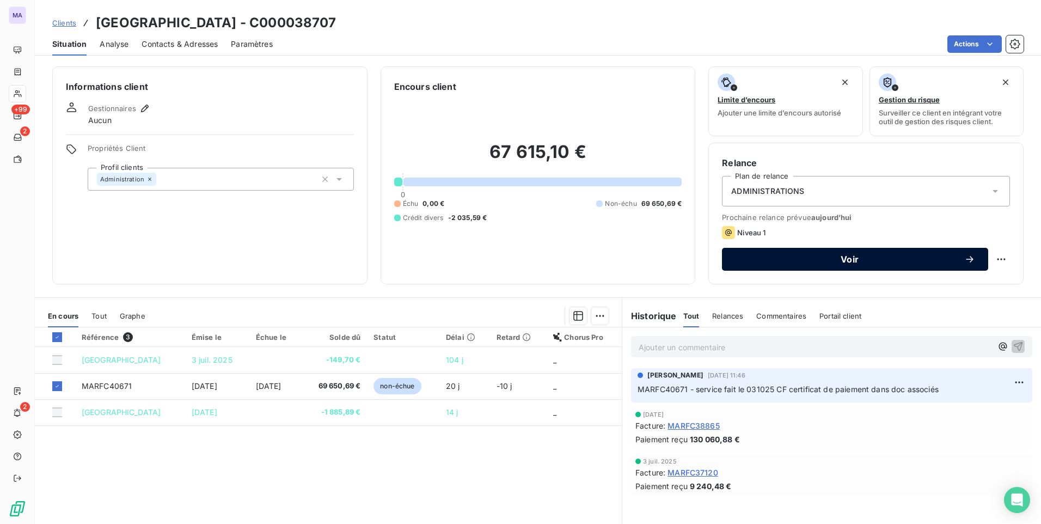
click at [838, 258] on span "Voir" at bounding box center [849, 259] width 229 height 9
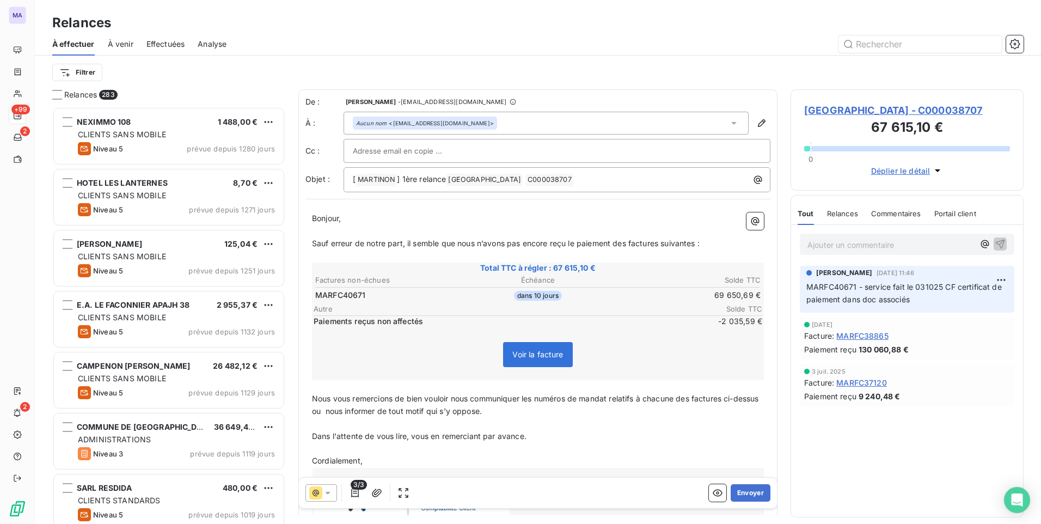
scroll to position [409, 225]
click at [325, 42] on div at bounding box center [632, 43] width 784 height 17
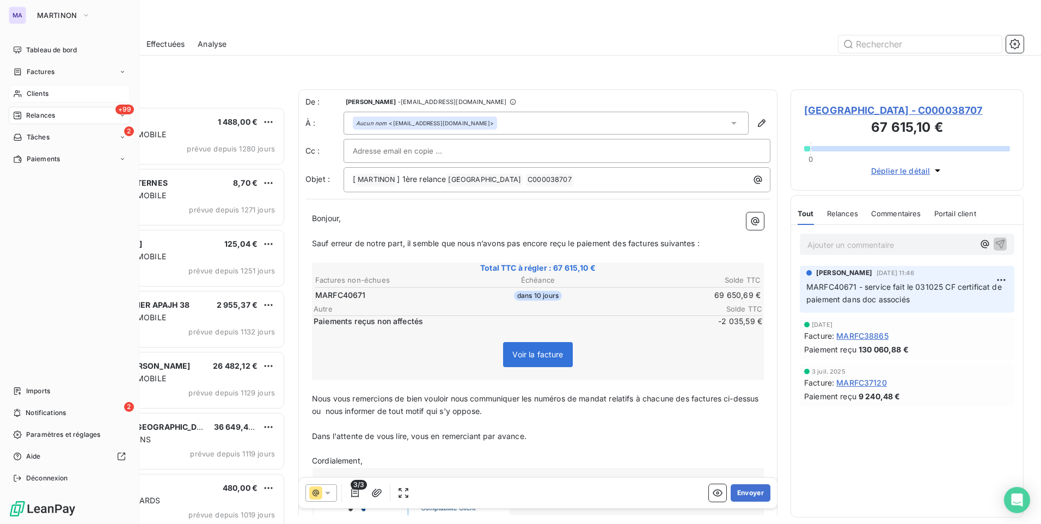
click at [39, 90] on span "Clients" at bounding box center [38, 94] width 22 height 10
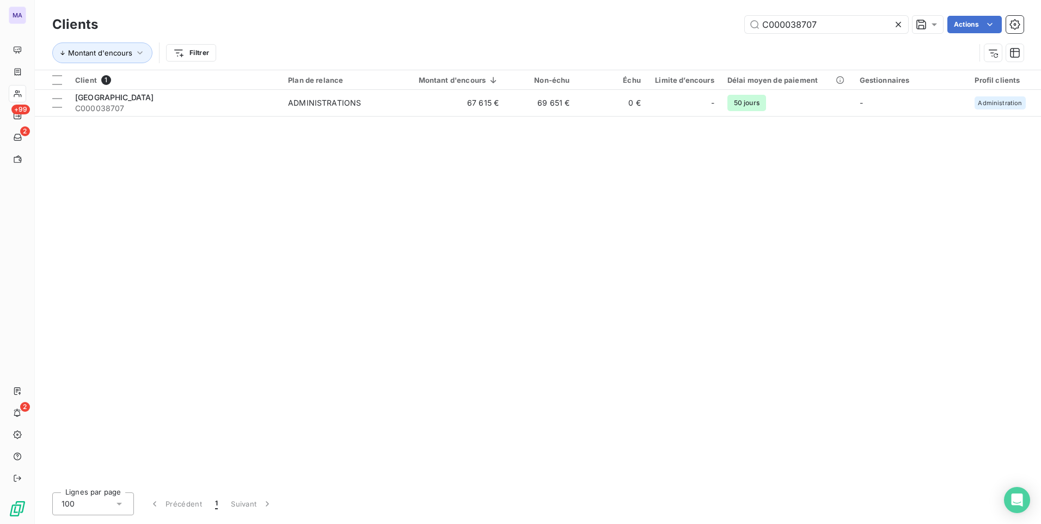
click at [895, 26] on icon at bounding box center [898, 24] width 11 height 11
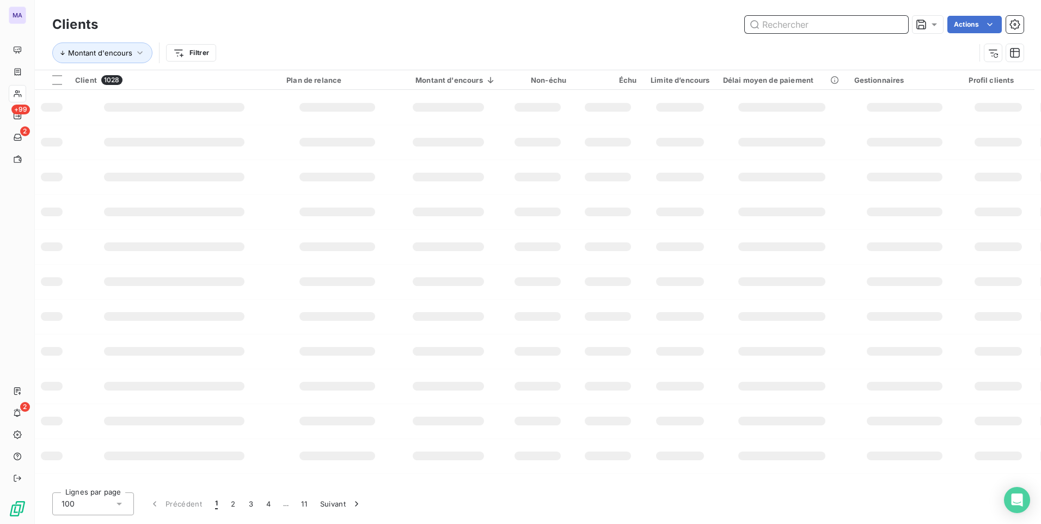
click at [866, 26] on input "text" at bounding box center [826, 24] width 163 height 17
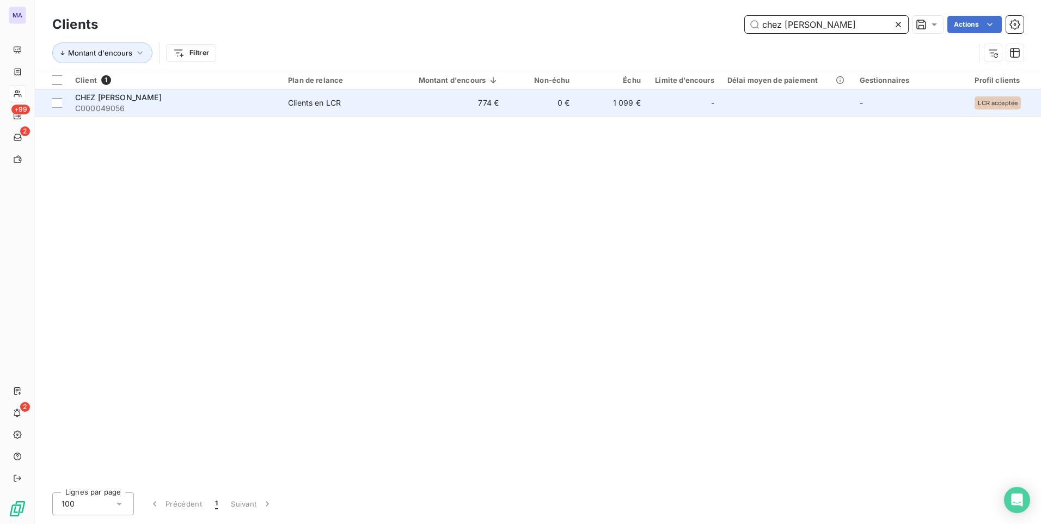
type input "chez [PERSON_NAME]"
click at [253, 108] on span "C000049056" at bounding box center [175, 108] width 200 height 11
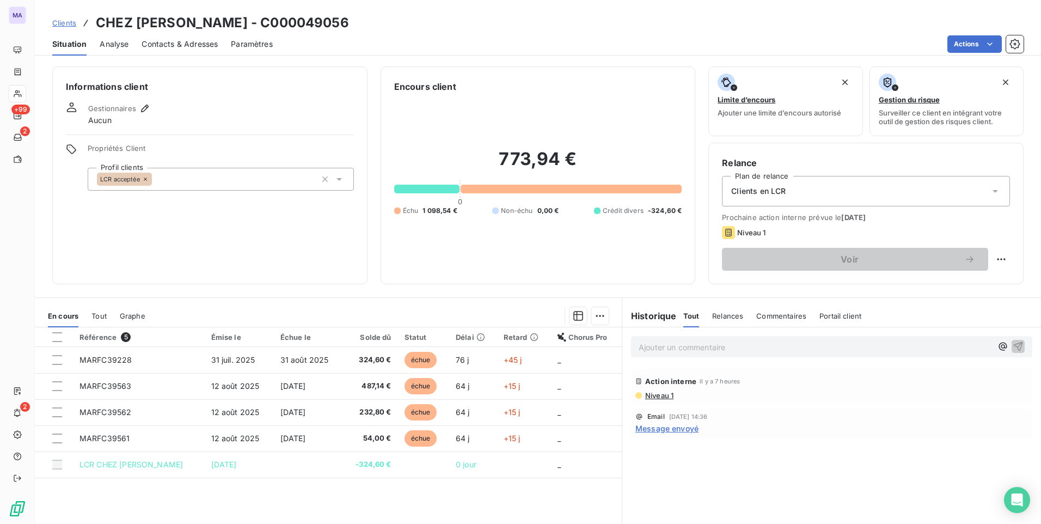
scroll to position [46, 0]
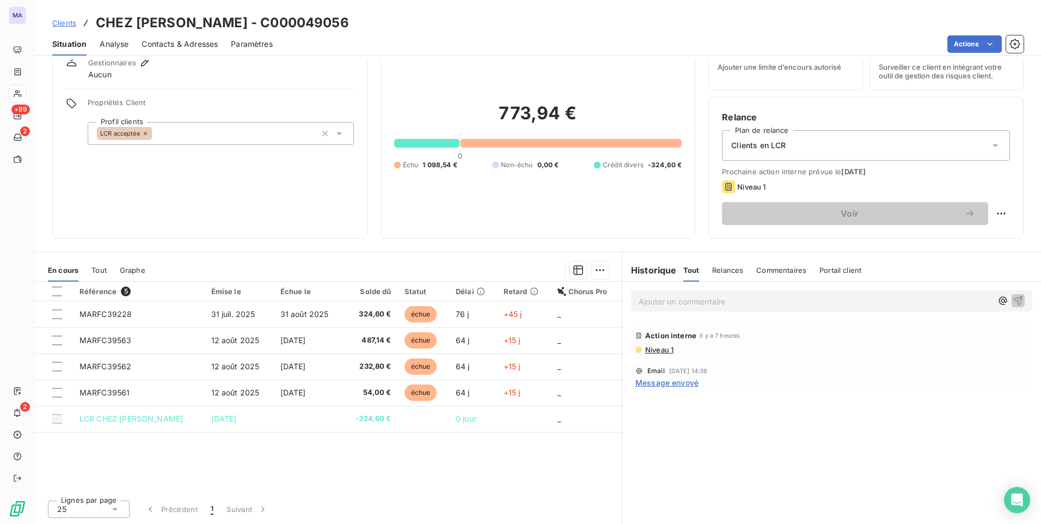
click at [341, 463] on div "Référence 5 Émise le Échue le Solde dû Statut Délai Retard Chorus Pro MARFC3922…" at bounding box center [328, 387] width 587 height 210
click at [254, 461] on div "Référence 5 Émise le Échue le Solde dû Statut Délai Retard Chorus Pro MARFC3922…" at bounding box center [328, 387] width 587 height 210
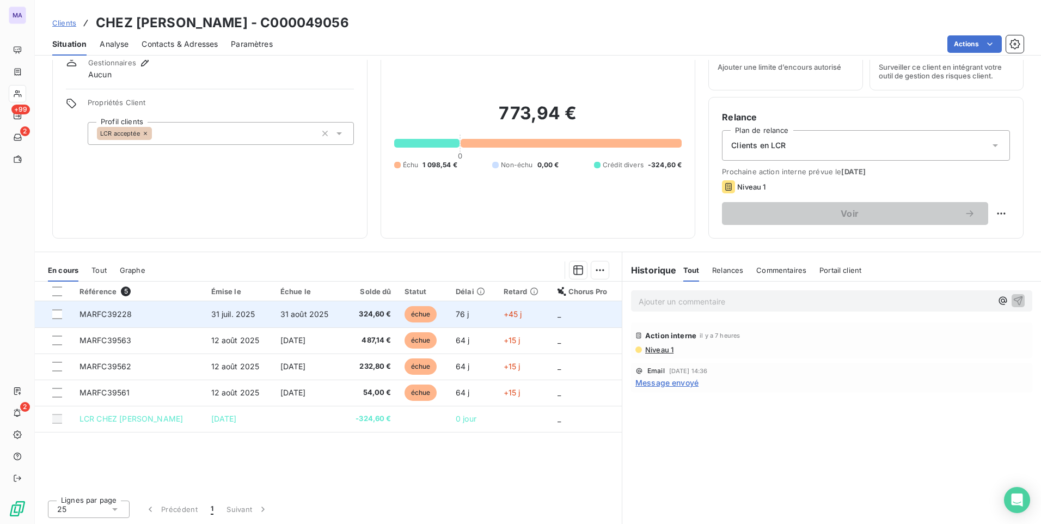
click at [343, 314] on td "31 août 2025" at bounding box center [308, 314] width 69 height 26
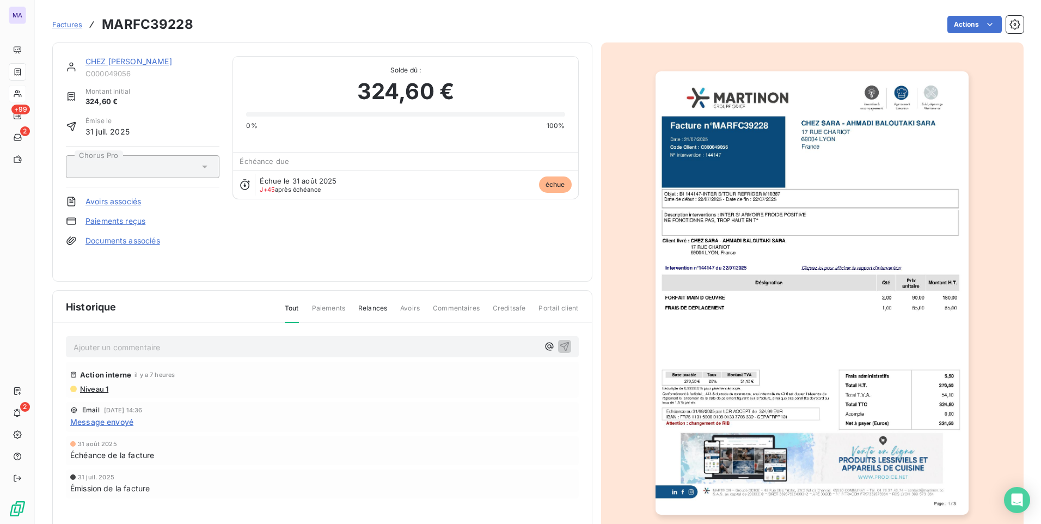
scroll to position [1, 0]
click at [739, 412] on img "button" at bounding box center [812, 292] width 313 height 443
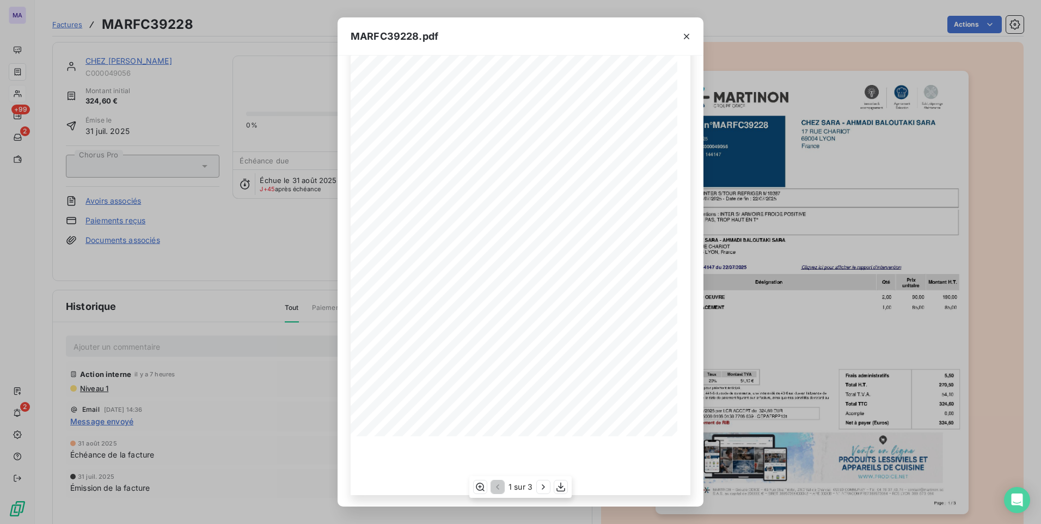
scroll to position [96, 0]
click at [686, 36] on icon "button" at bounding box center [686, 36] width 11 height 11
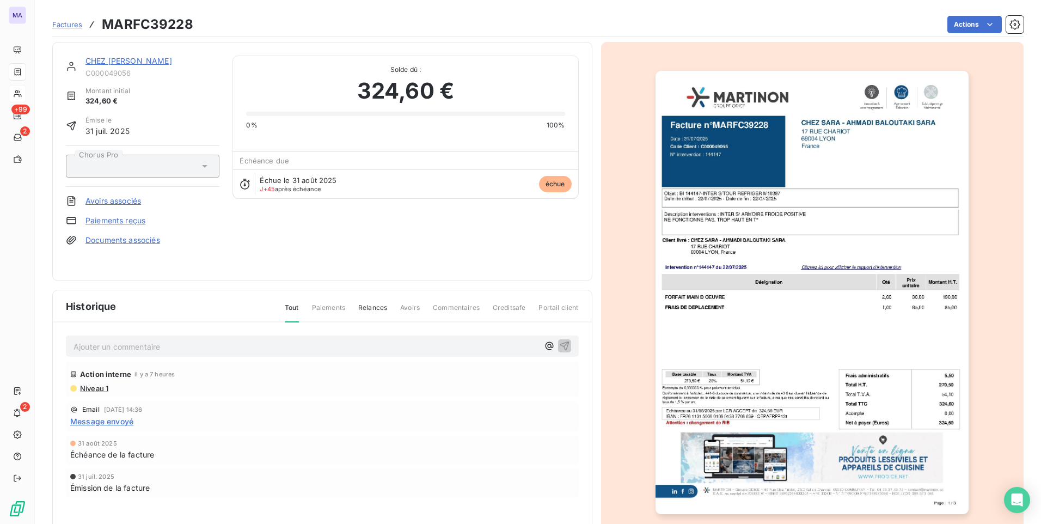
click at [538, 398] on div "Action interne il y a 7 heures Niveau 1 Email [DATE] 14:36 Message envoyé [DATE…" at bounding box center [322, 451] width 513 height 180
click at [121, 62] on link "CHEZ [PERSON_NAME]" at bounding box center [128, 60] width 87 height 9
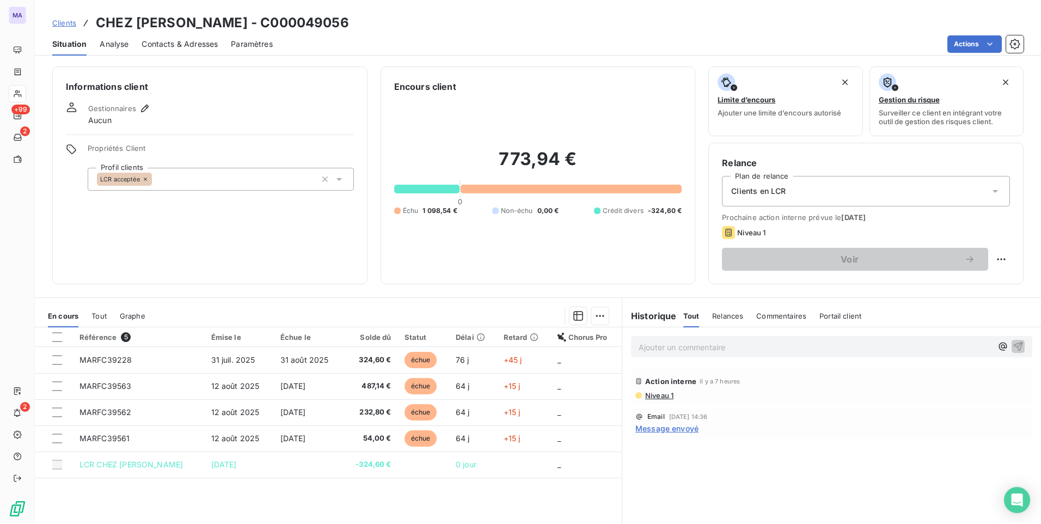
click at [557, 497] on div "Référence 5 Émise le Échue le Solde dû Statut Délai Retard Chorus Pro MARFC3922…" at bounding box center [328, 432] width 587 height 210
